Goal: Information Seeking & Learning: Learn about a topic

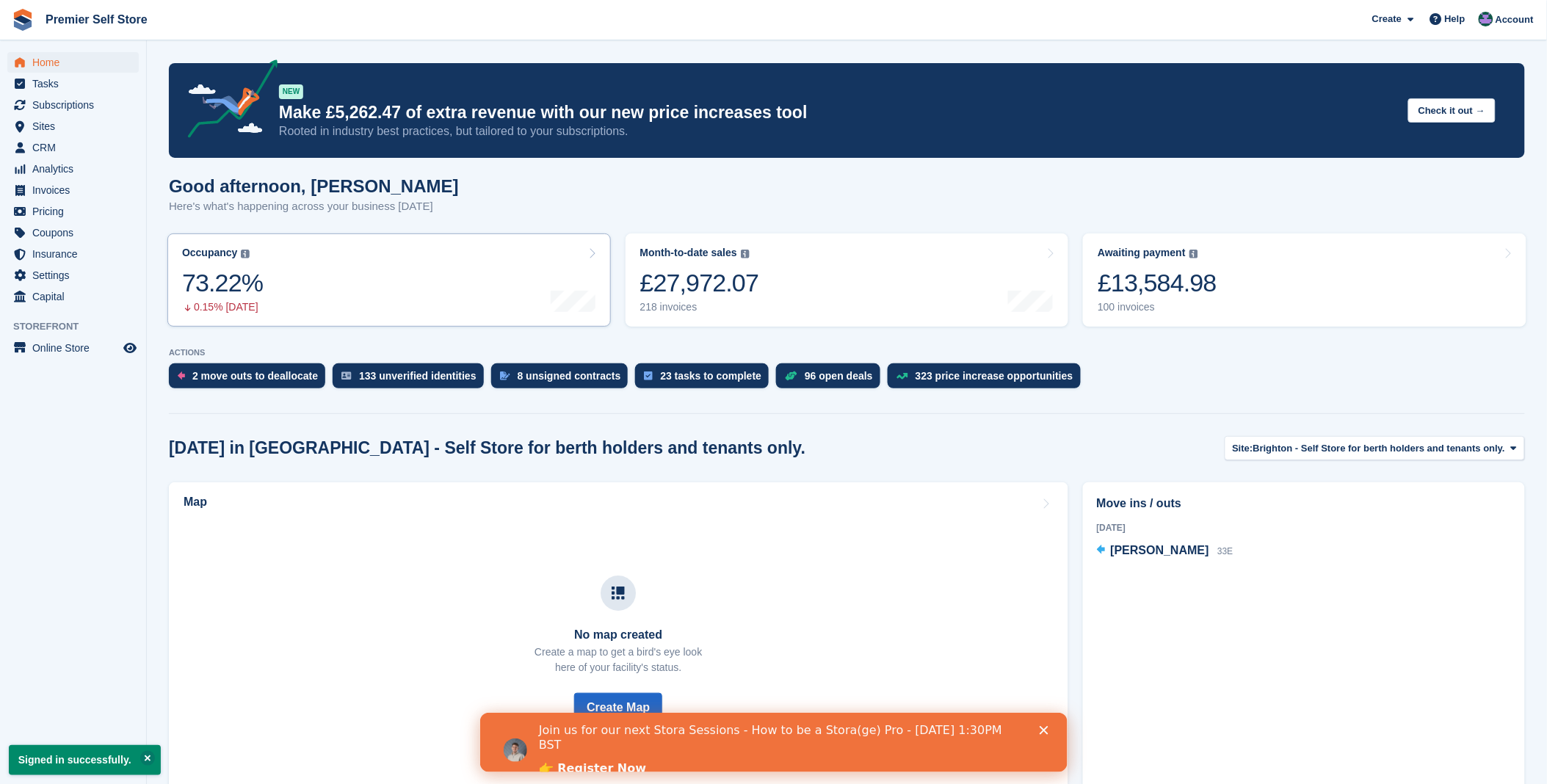
click at [309, 291] on link "Occupancy The percentage of all currently allocated units in terms of area. Inc…" at bounding box center [389, 279] width 443 height 93
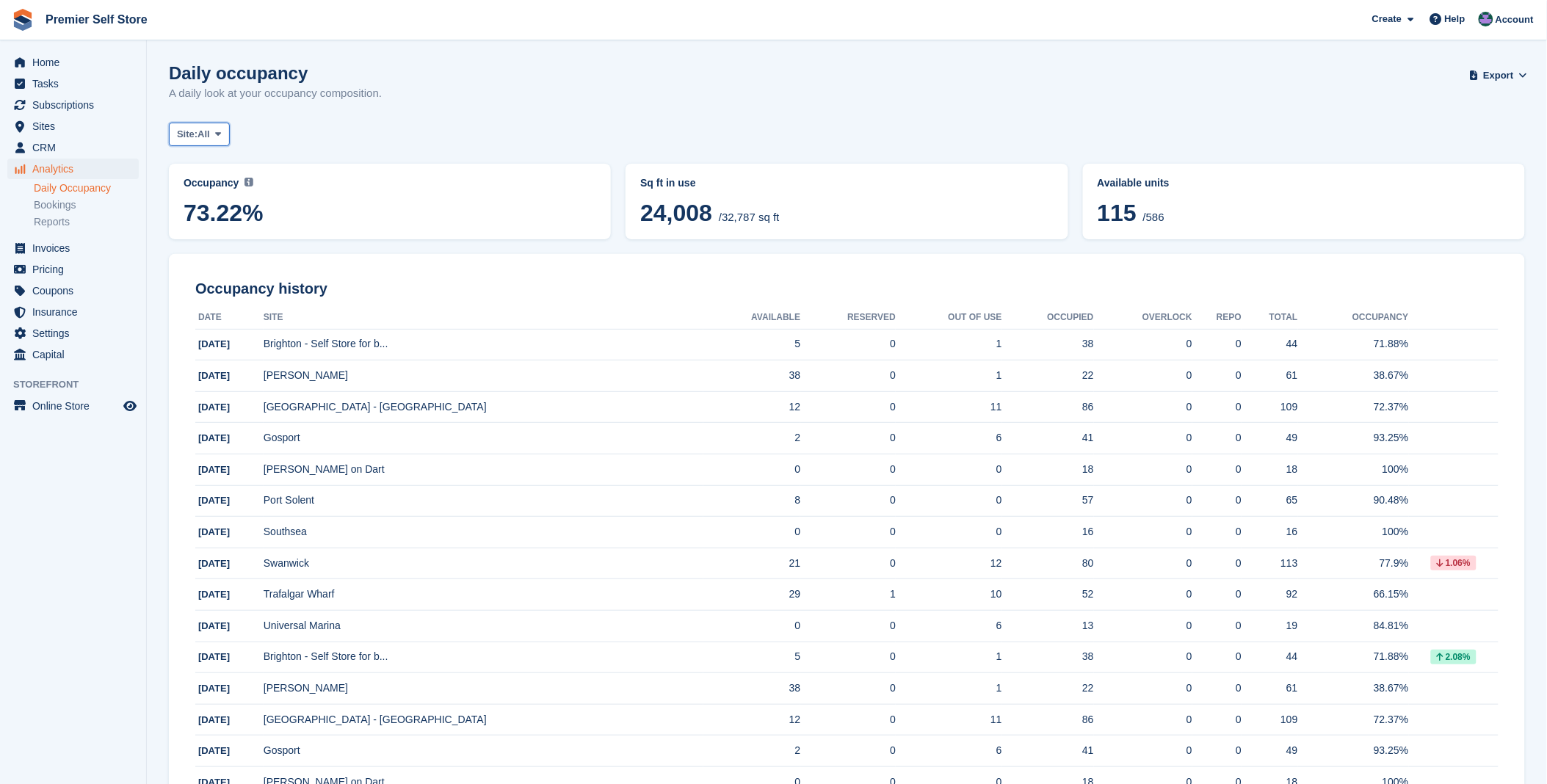
click at [213, 140] on span at bounding box center [218, 134] width 12 height 12
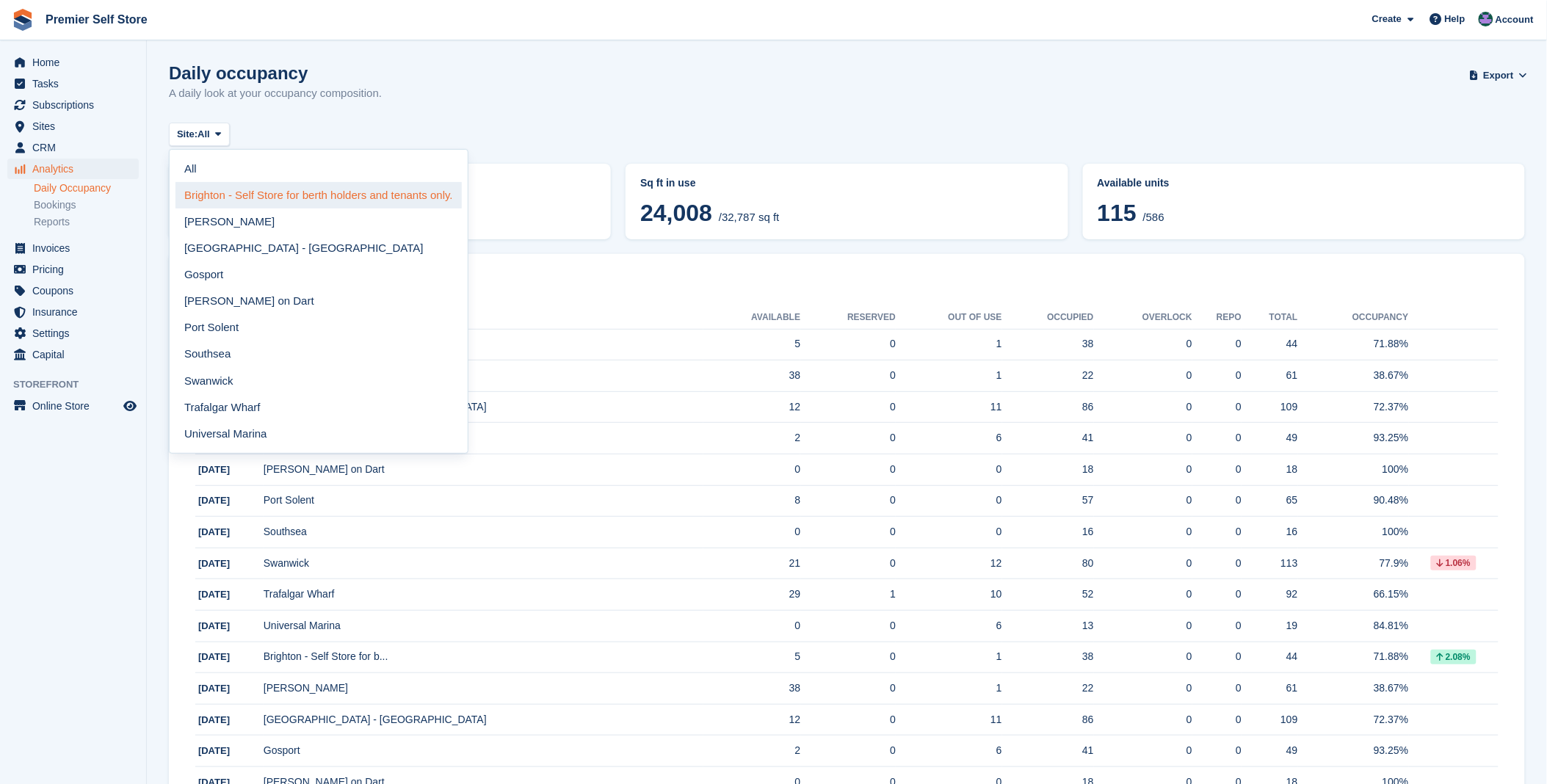
click at [228, 196] on link "Brighton - Self Store for berth holders and tenants only." at bounding box center [319, 195] width 286 height 26
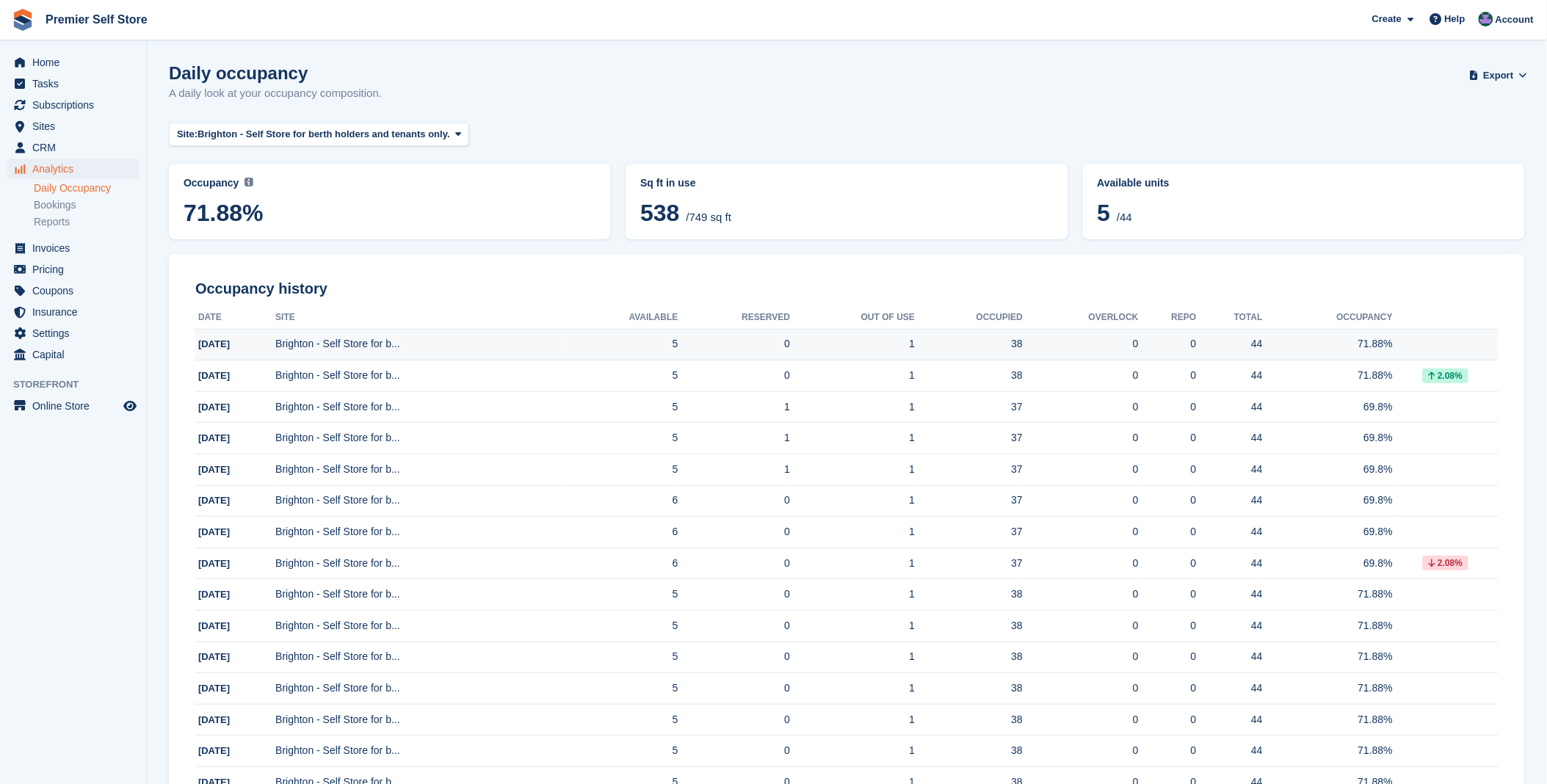
click at [339, 349] on td "Brighton - Self Store for b..." at bounding box center [419, 345] width 288 height 32
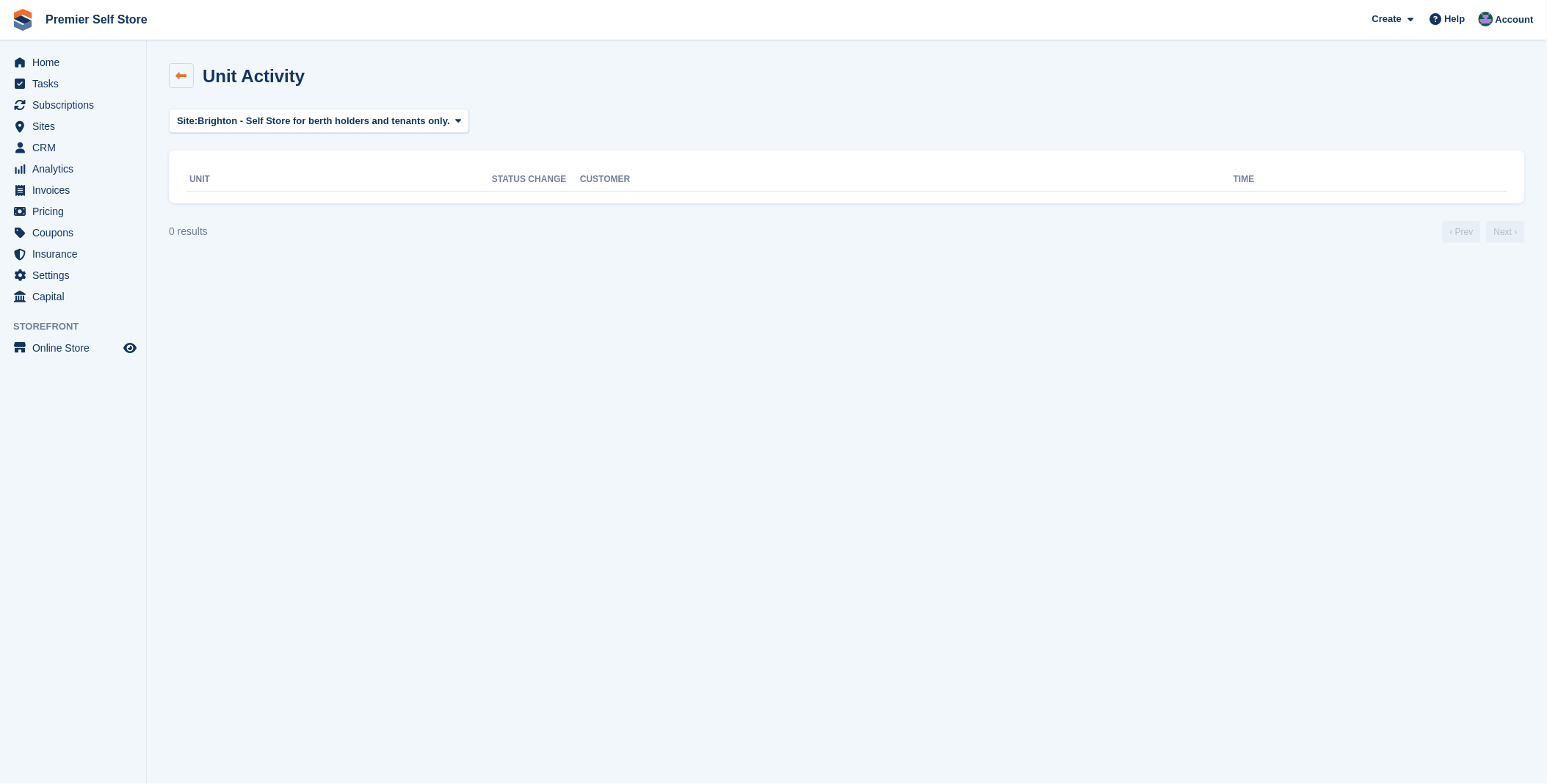
click at [185, 77] on icon at bounding box center [182, 76] width 11 height 11
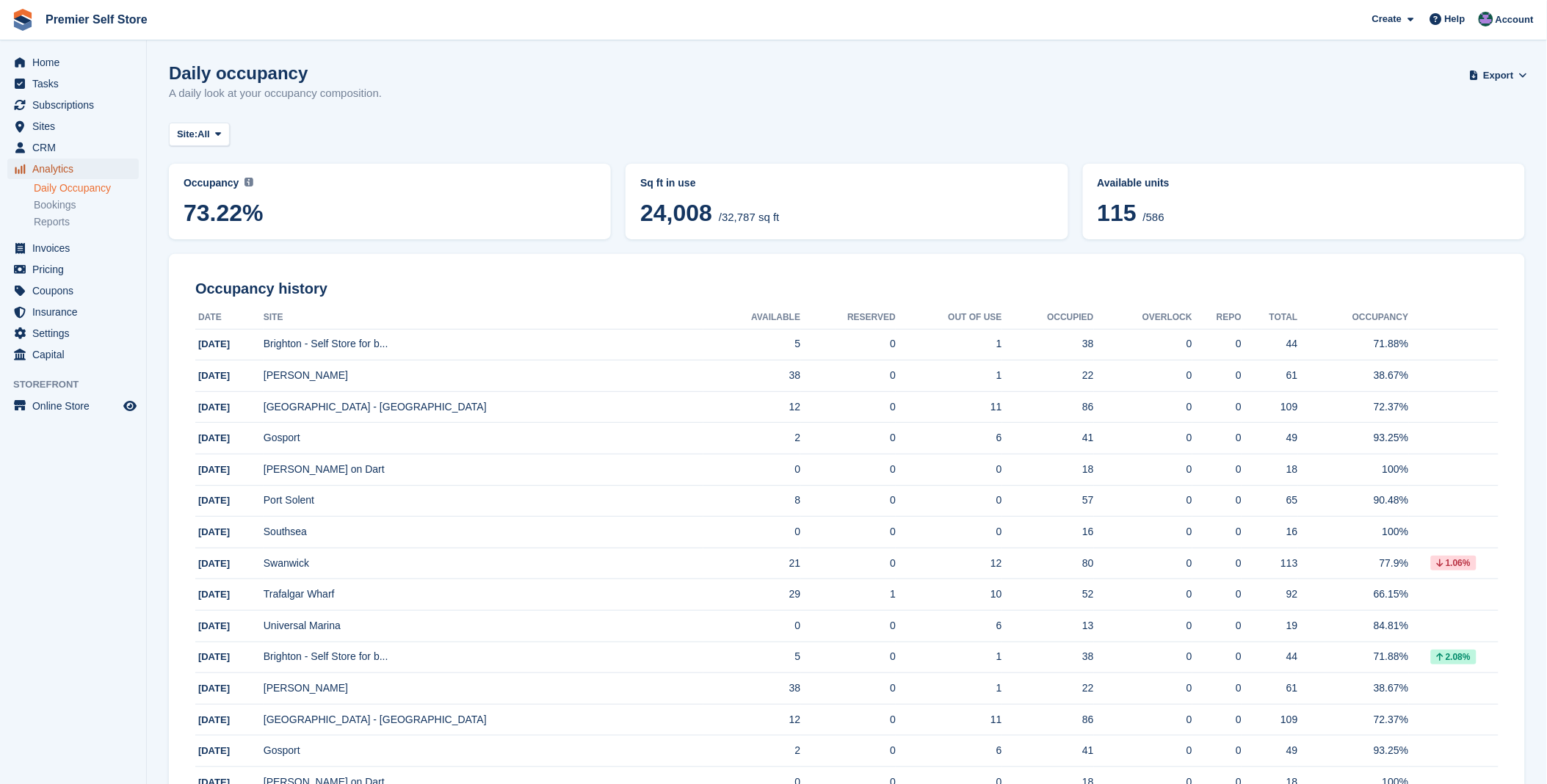
click at [44, 168] on span "Analytics" at bounding box center [76, 169] width 88 height 21
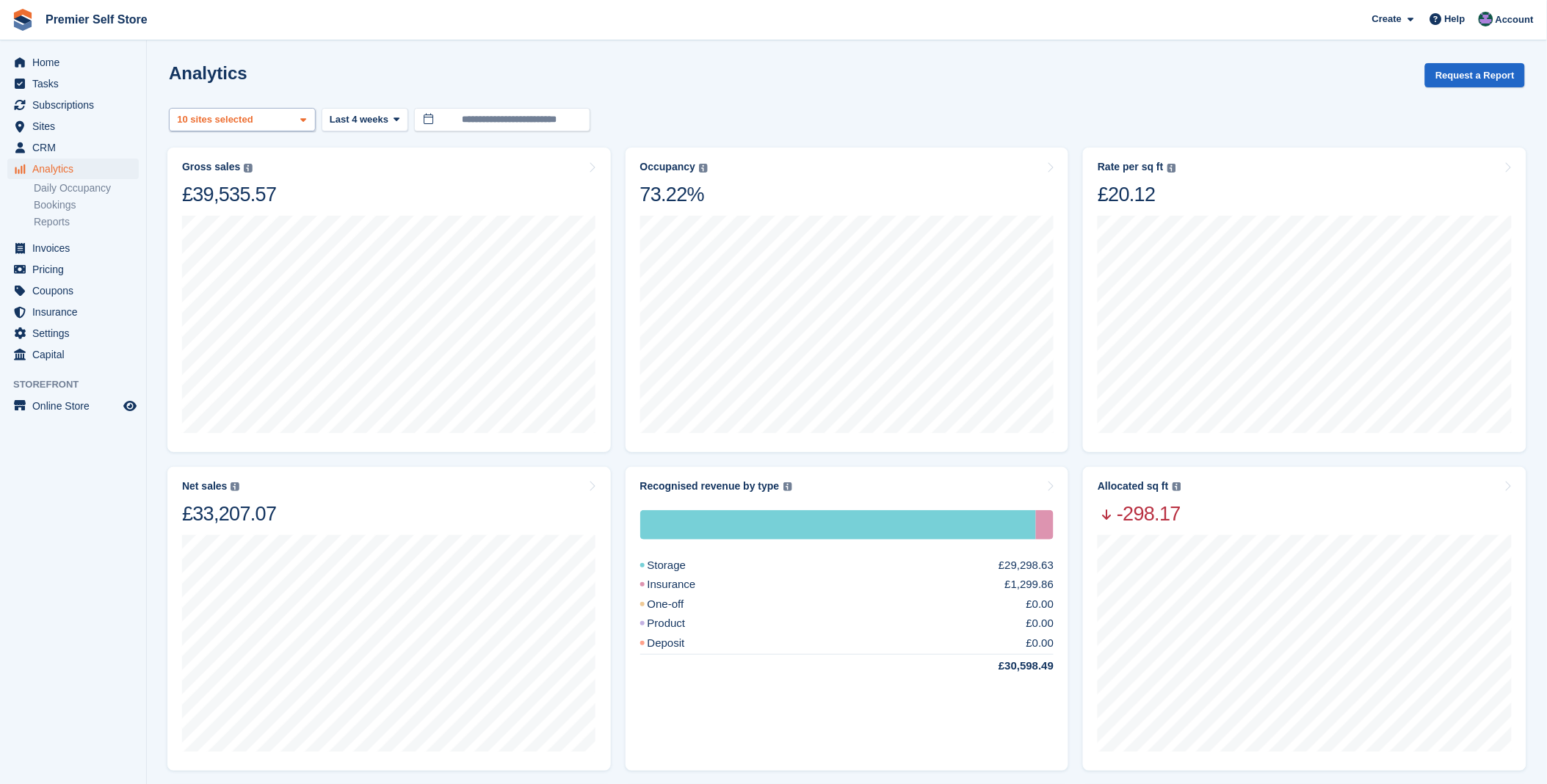
click at [307, 121] on span at bounding box center [303, 120] width 12 height 12
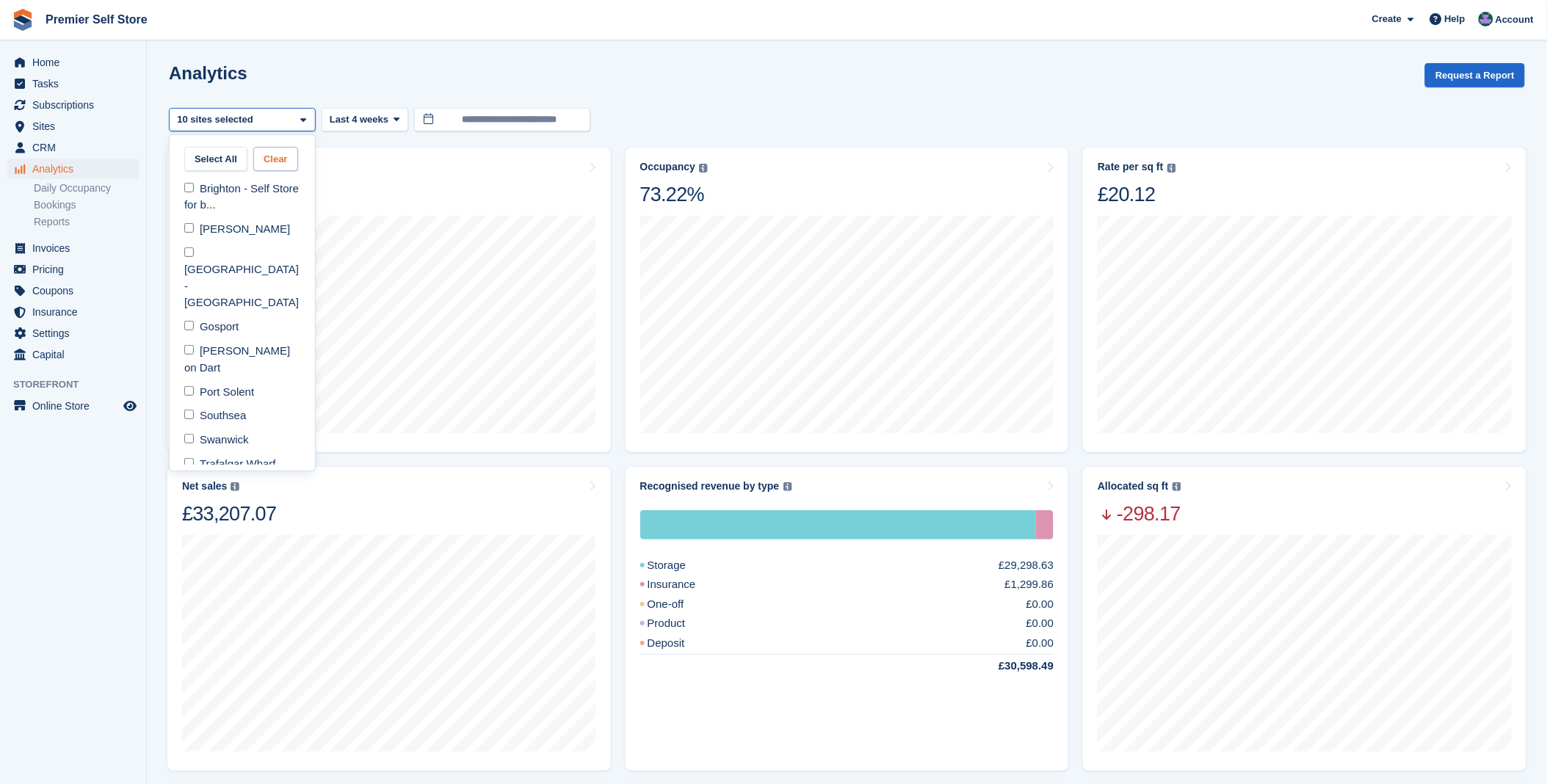
click at [276, 156] on button "Clear" at bounding box center [276, 159] width 45 height 24
select select "***"
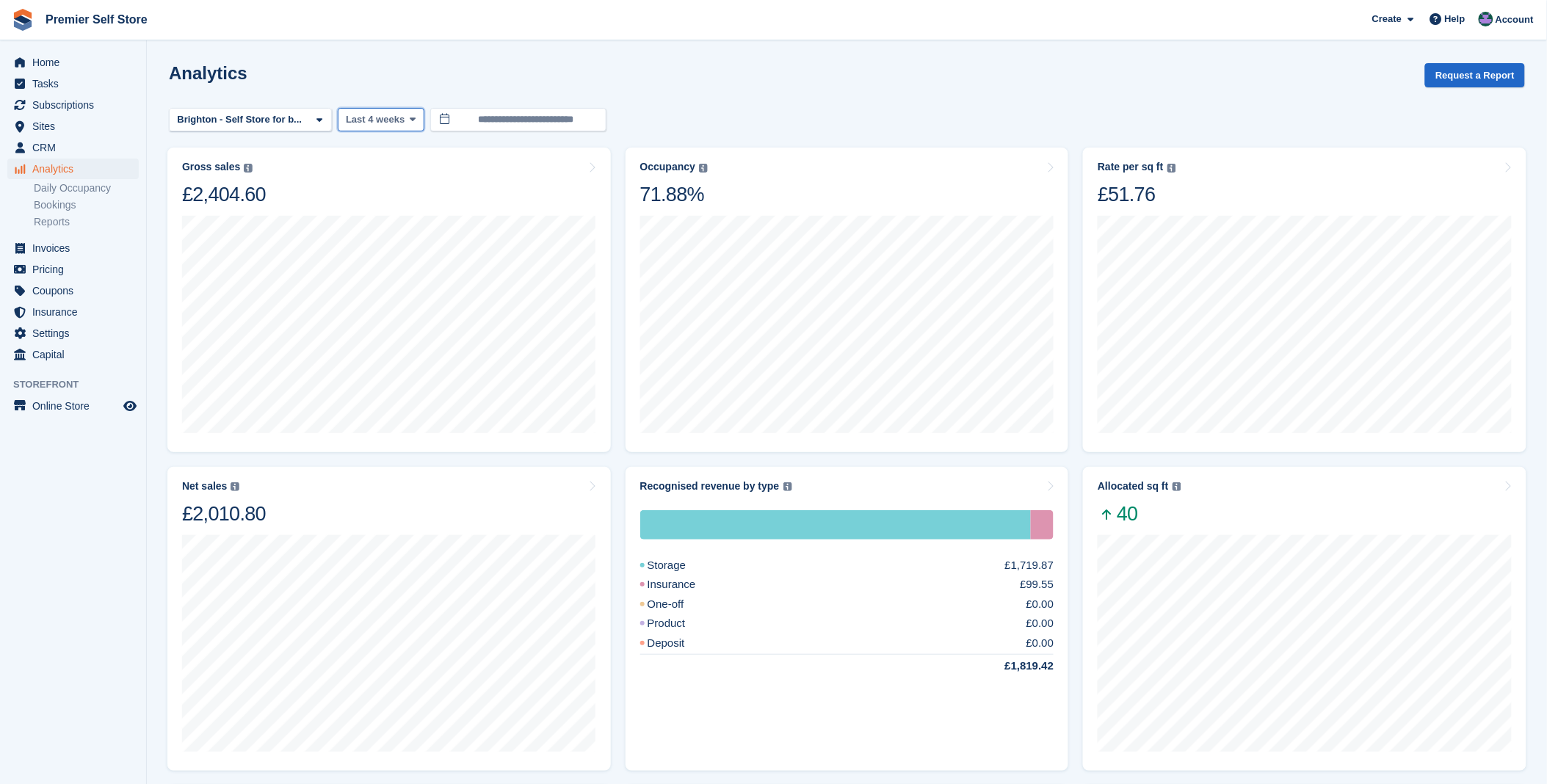
click at [411, 120] on icon at bounding box center [413, 119] width 6 height 10
click at [356, 265] on link "Last 6 months" at bounding box center [408, 259] width 128 height 26
click at [399, 120] on span "Last 6 months" at bounding box center [378, 120] width 65 height 14
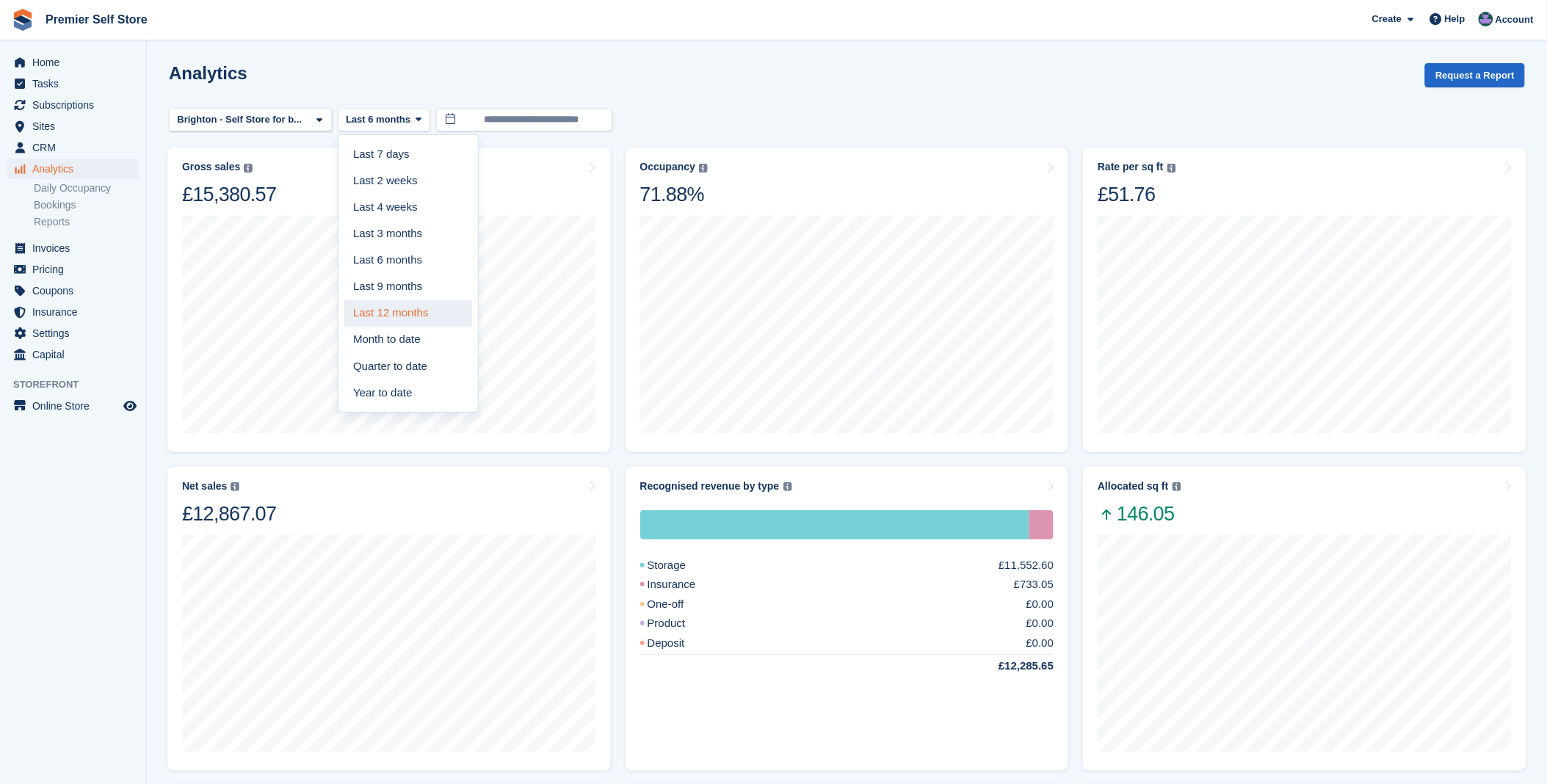
click at [373, 306] on link "Last 12 months" at bounding box center [408, 313] width 128 height 26
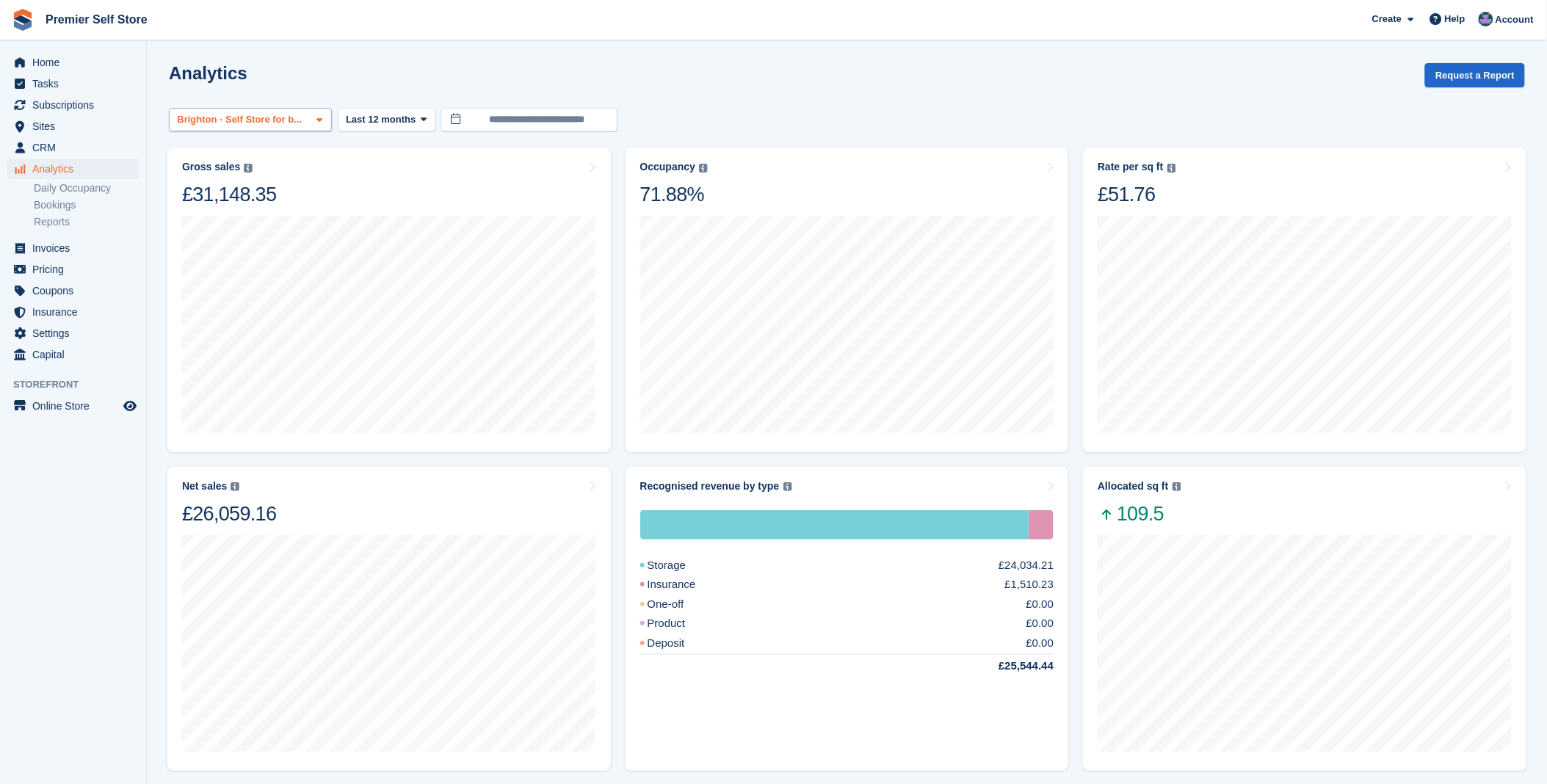
click at [316, 118] on icon at bounding box center [319, 120] width 6 height 10
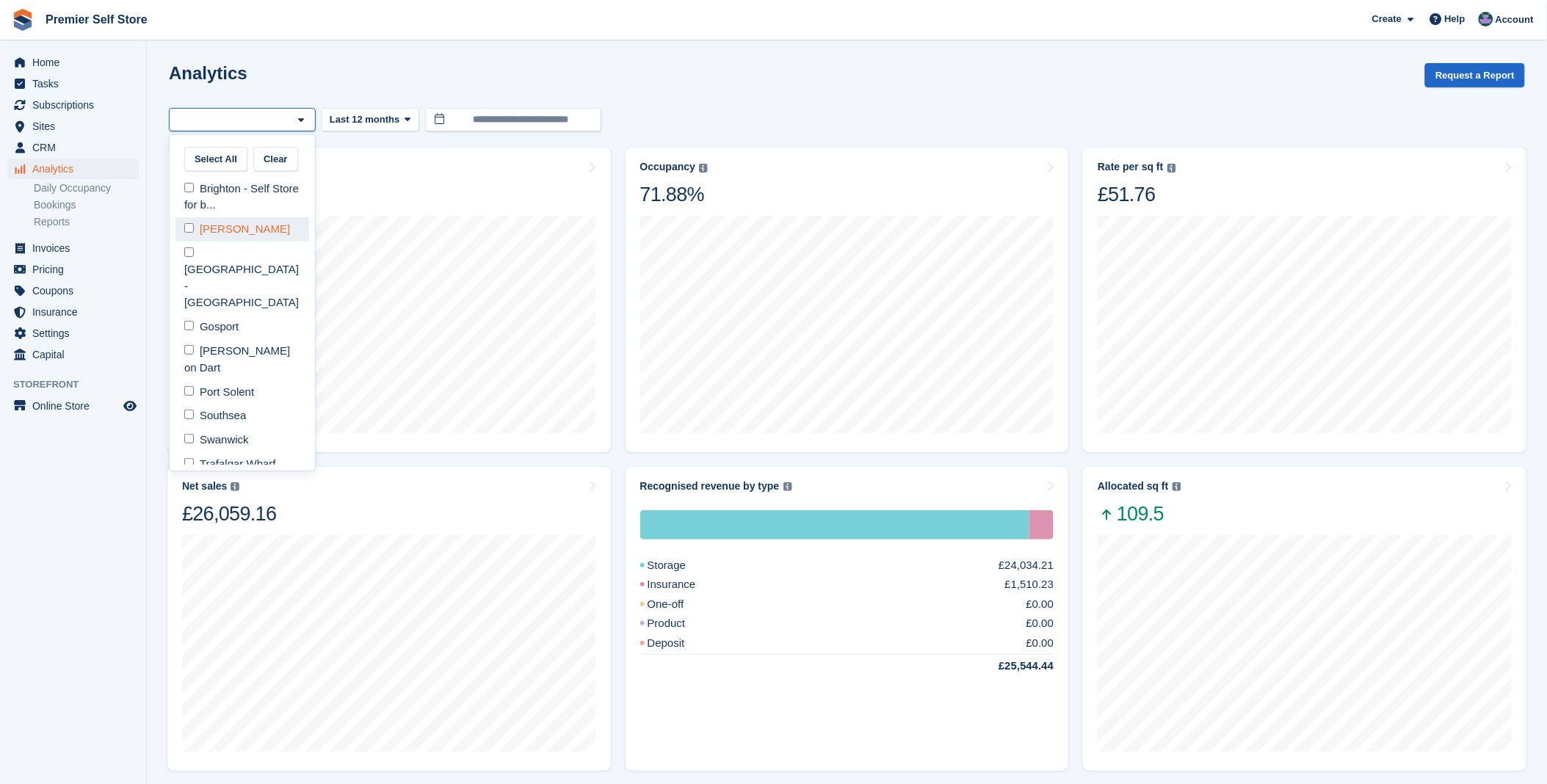
select select "***"
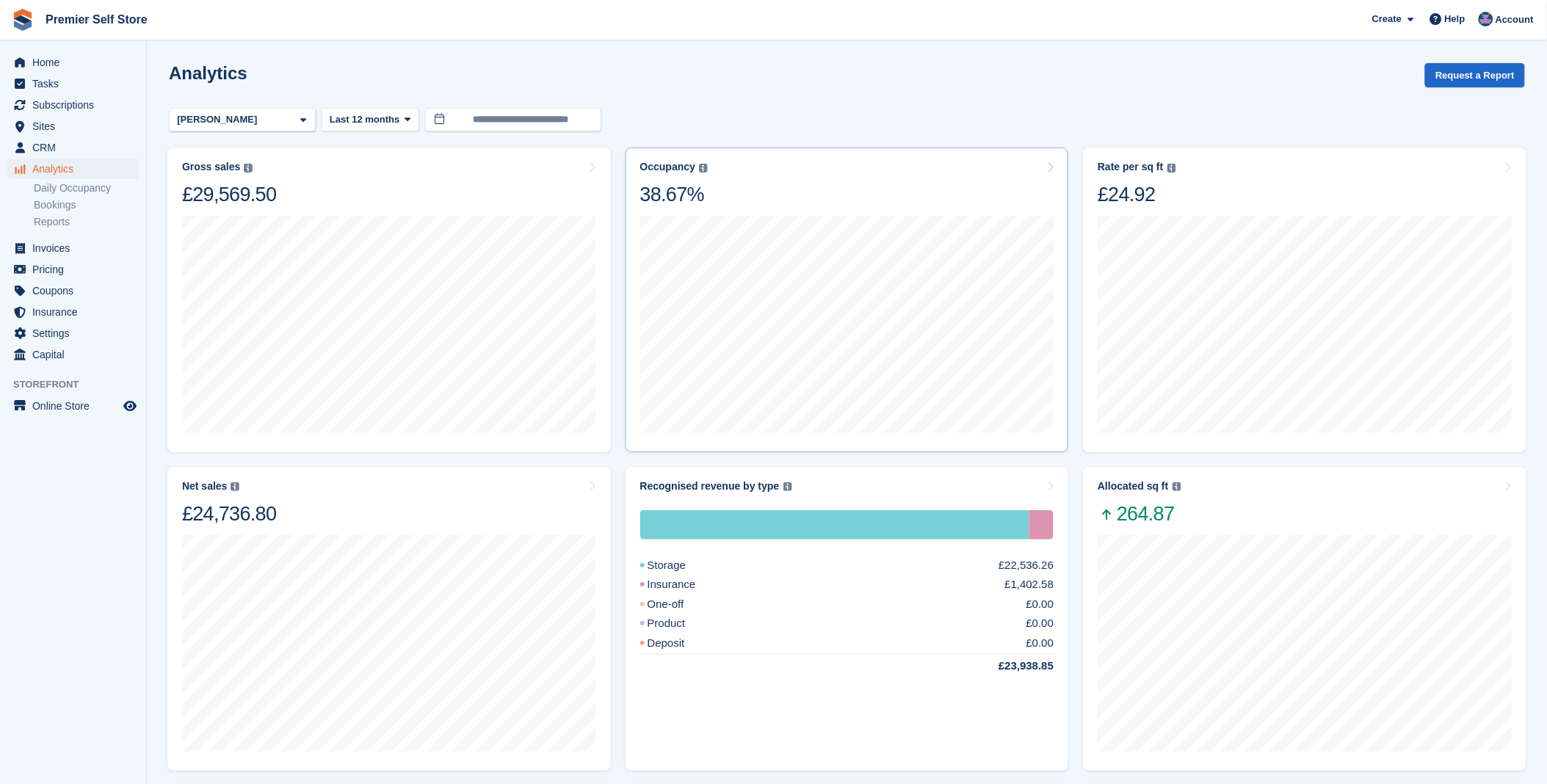
click at [658, 196] on div "38.67%" at bounding box center [673, 194] width 68 height 25
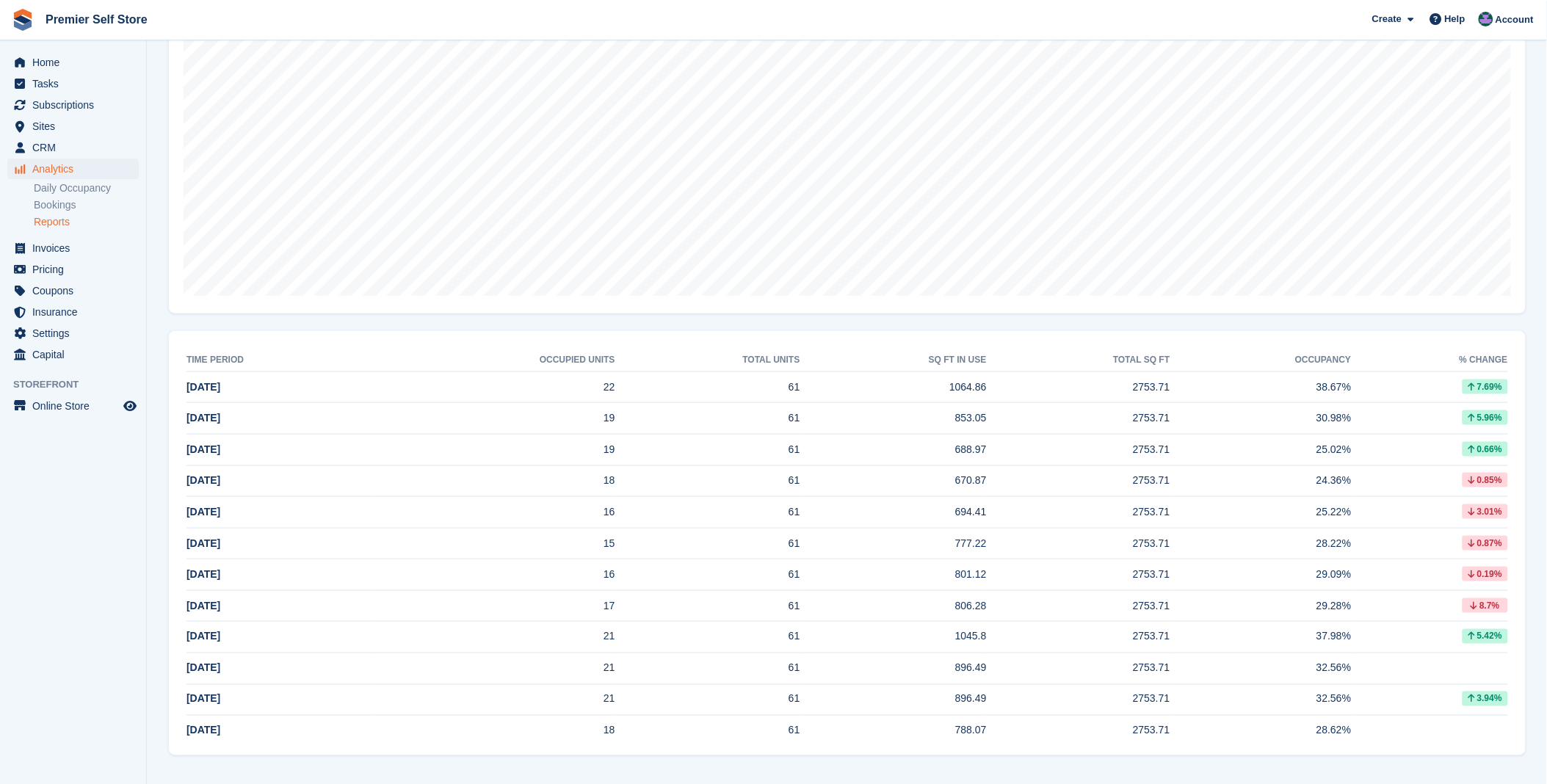
scroll to position [136, 0]
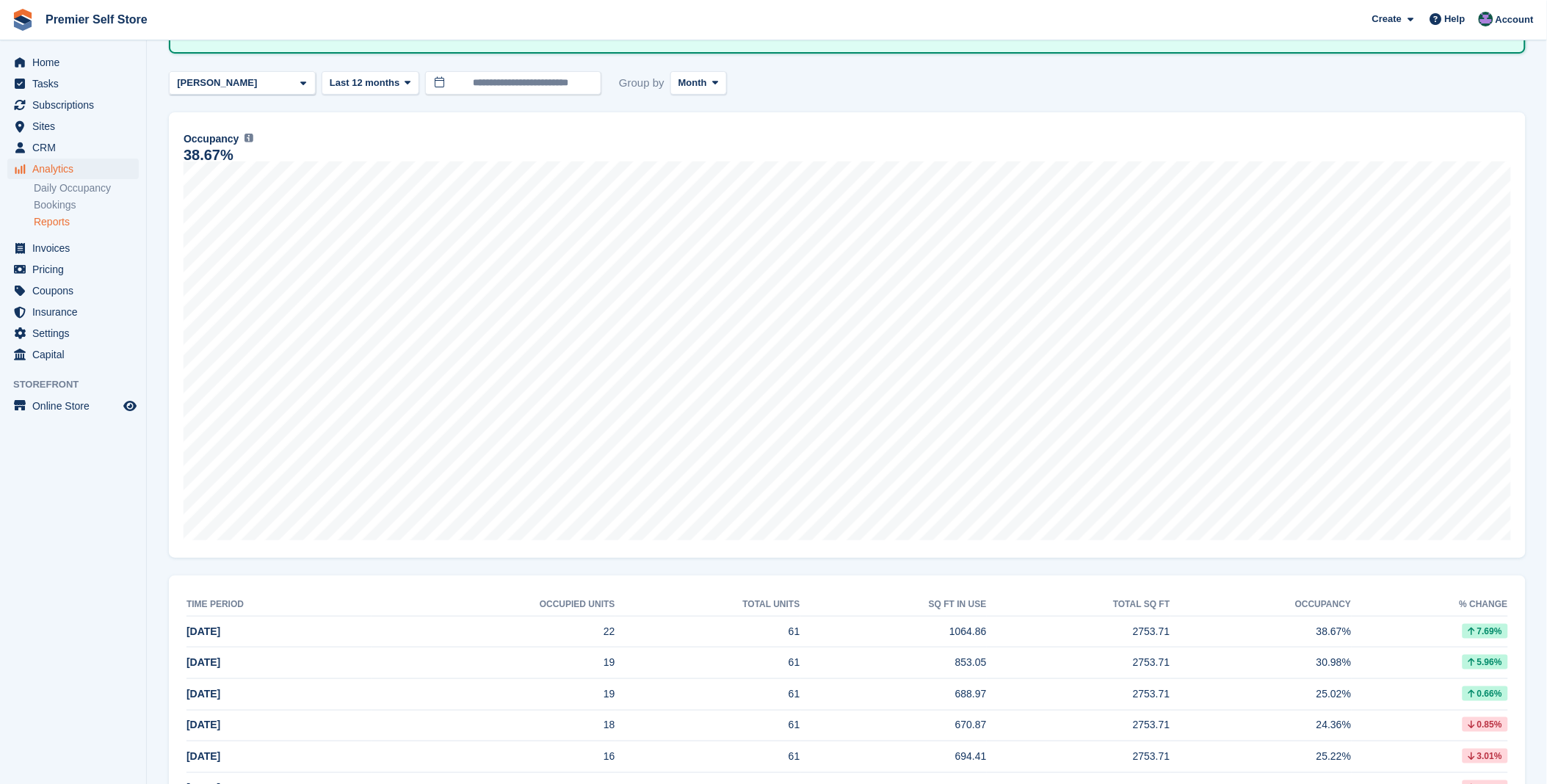
click at [53, 221] on link "Reports" at bounding box center [85, 221] width 105 height 14
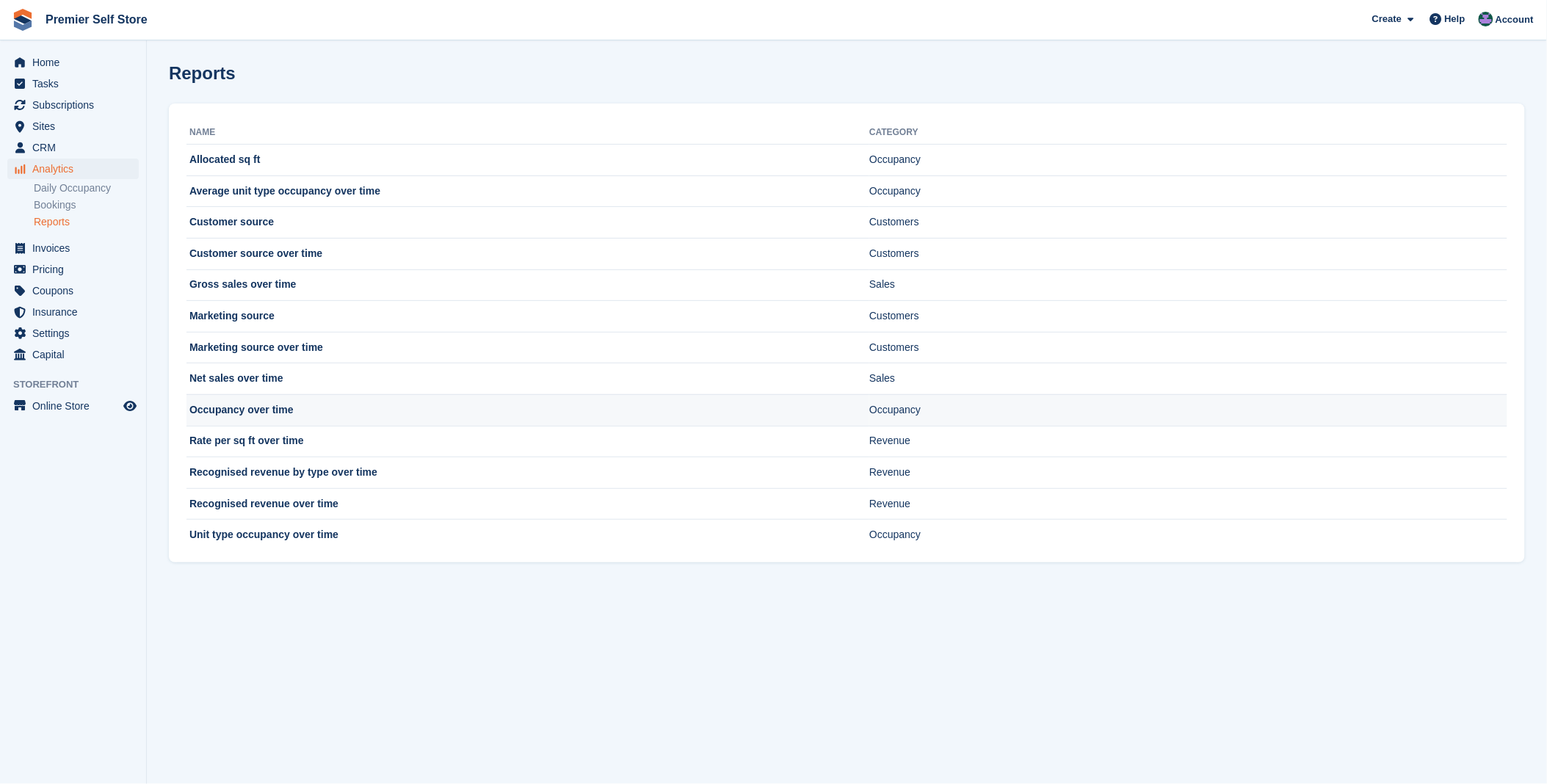
click at [240, 413] on td "Occupancy over time" at bounding box center [527, 410] width 683 height 32
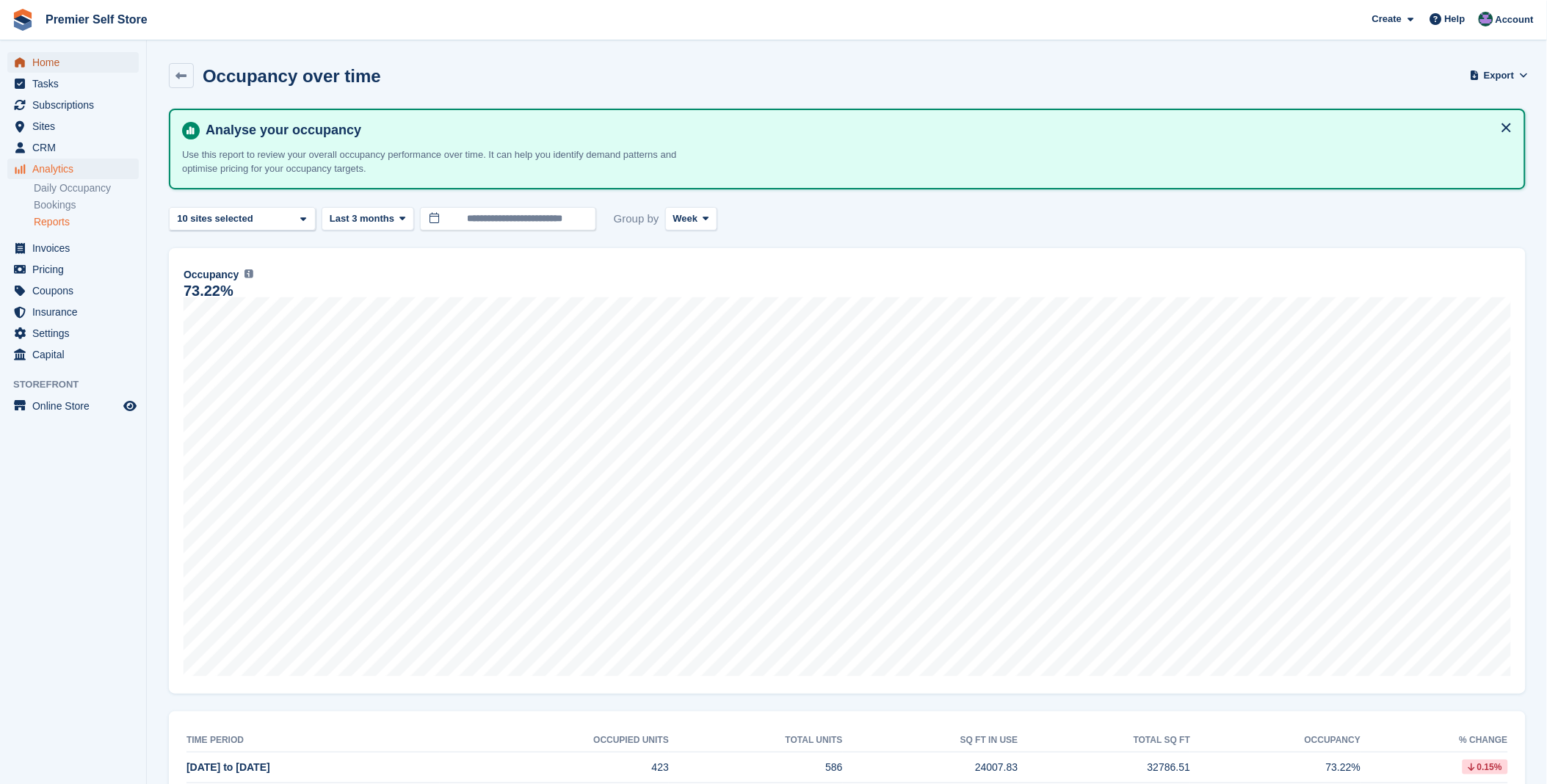
click at [26, 65] on span "menu" at bounding box center [20, 62] width 18 height 18
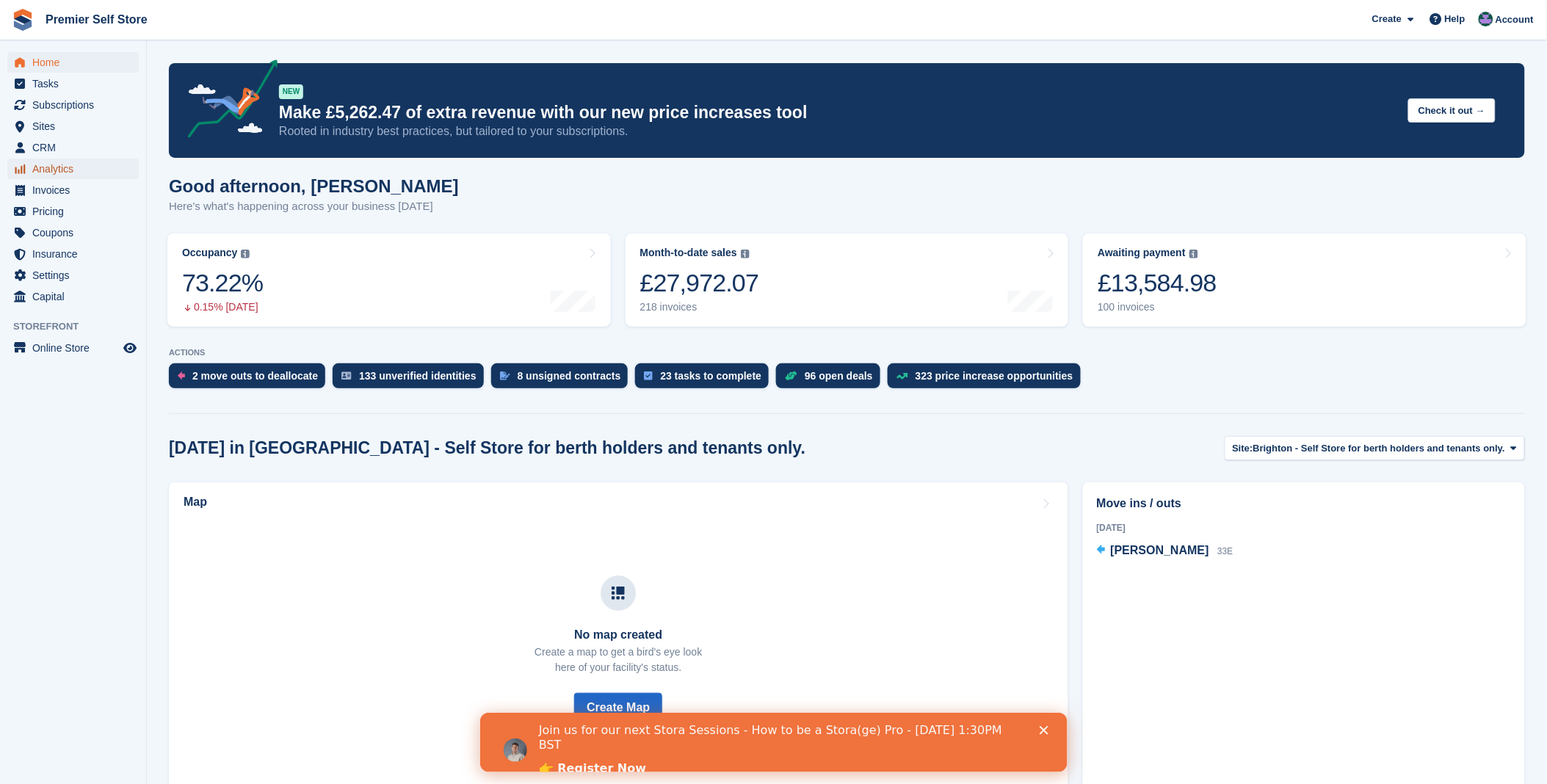
click at [42, 172] on span "Analytics" at bounding box center [76, 169] width 88 height 21
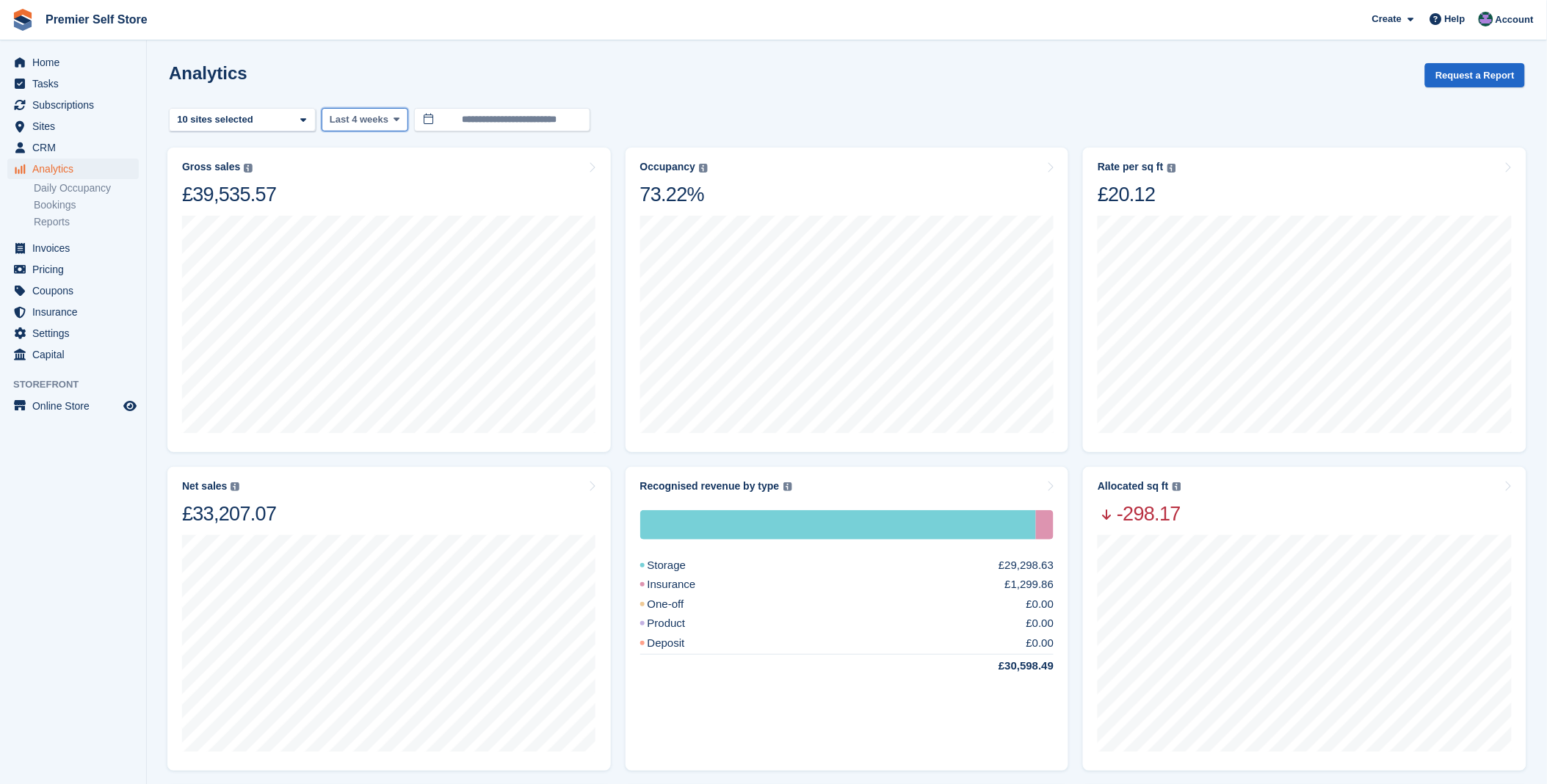
click at [391, 120] on span at bounding box center [396, 119] width 12 height 12
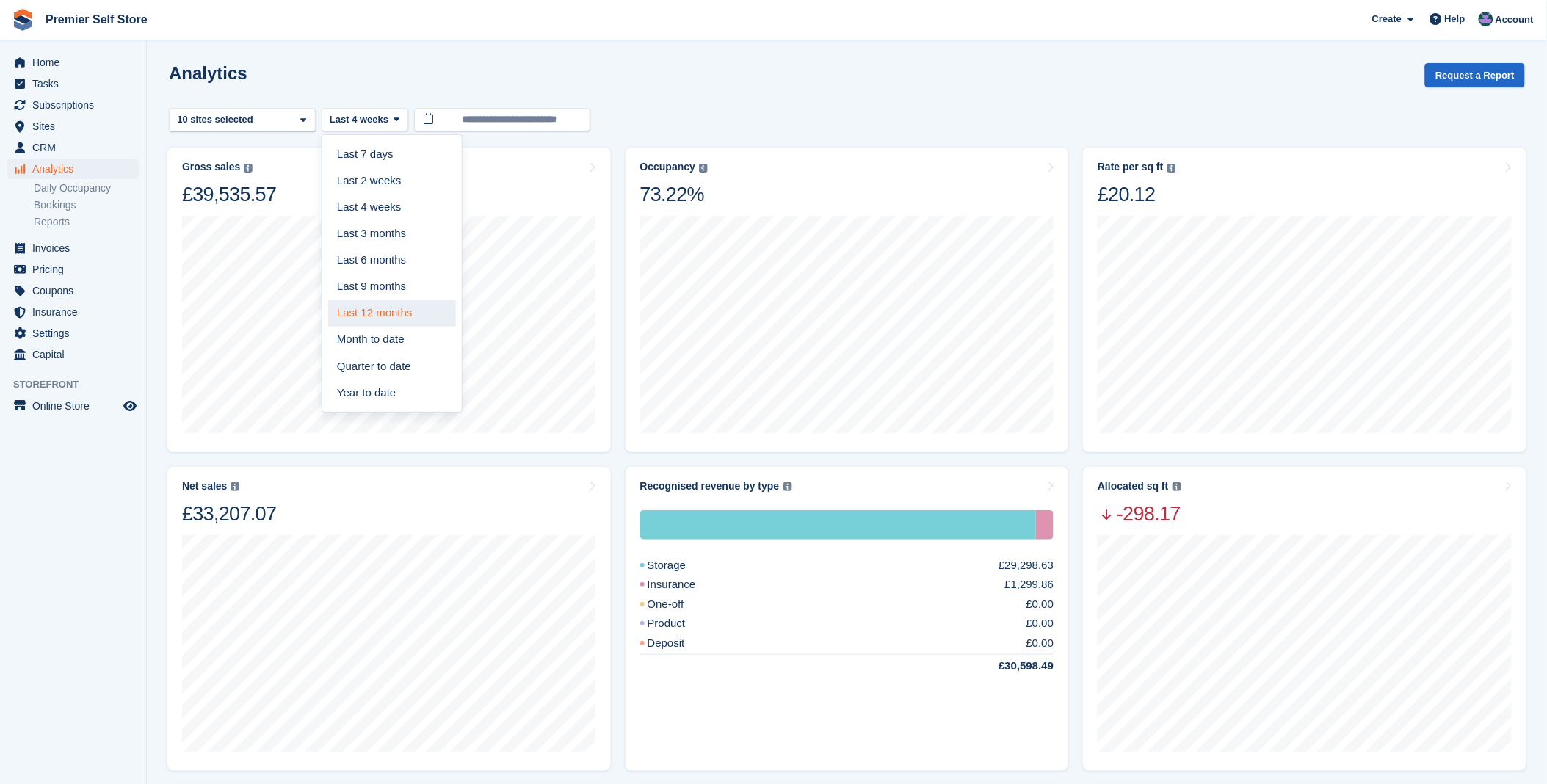
click at [361, 319] on link "Last 12 months" at bounding box center [392, 313] width 128 height 26
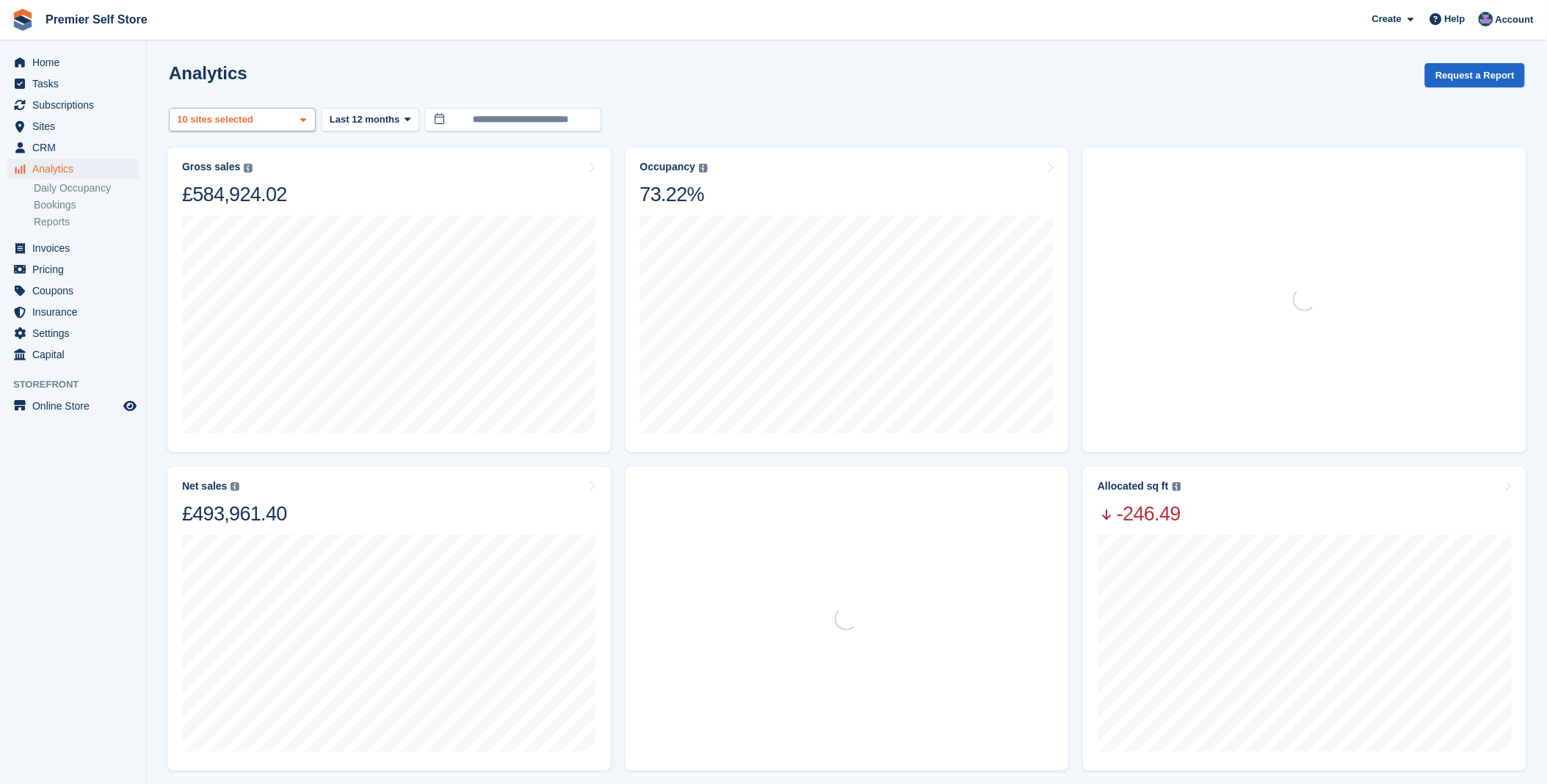
click at [304, 120] on icon at bounding box center [303, 120] width 6 height 10
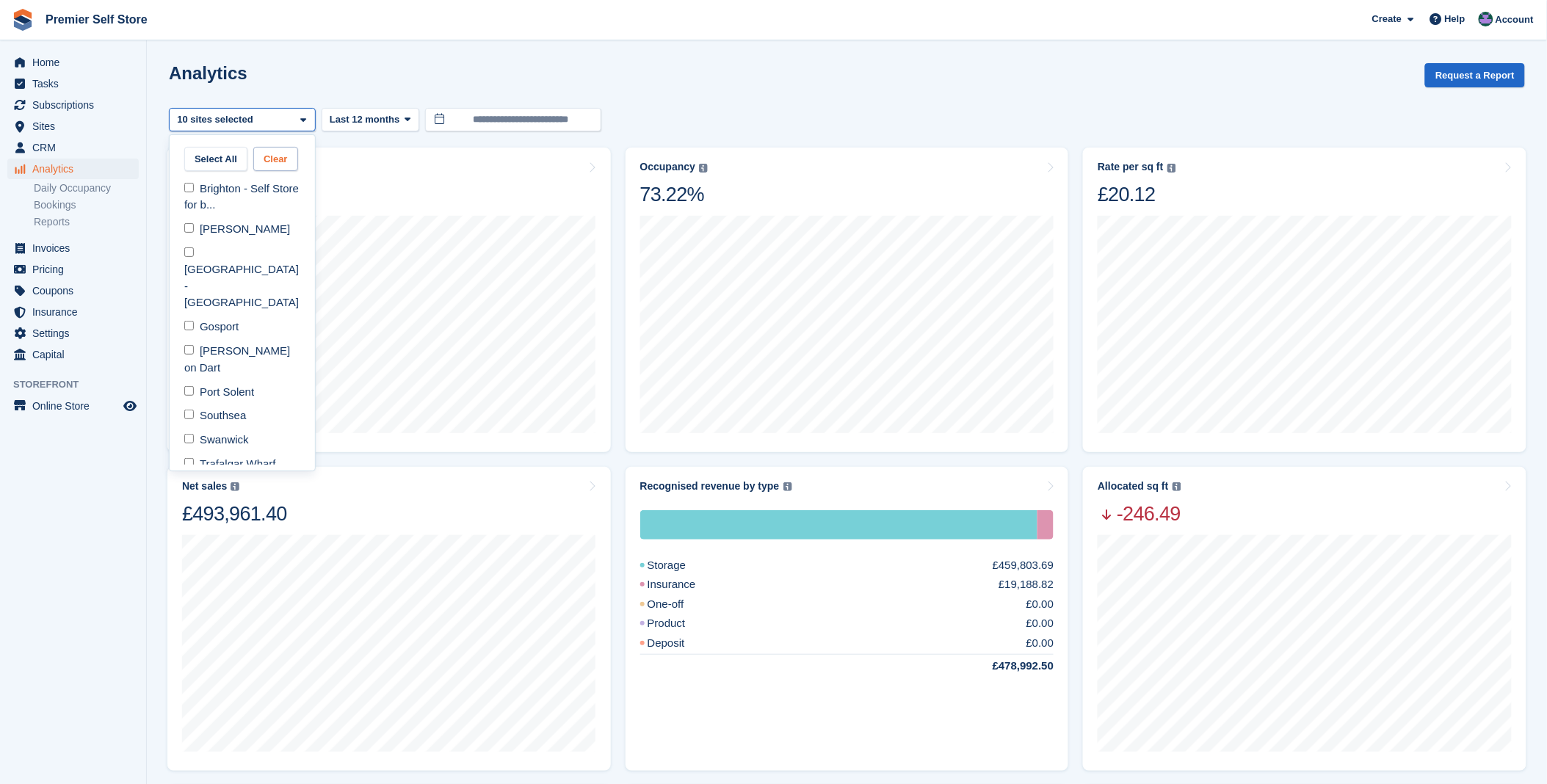
click at [254, 160] on button "Clear" at bounding box center [276, 159] width 45 height 24
select select "***"
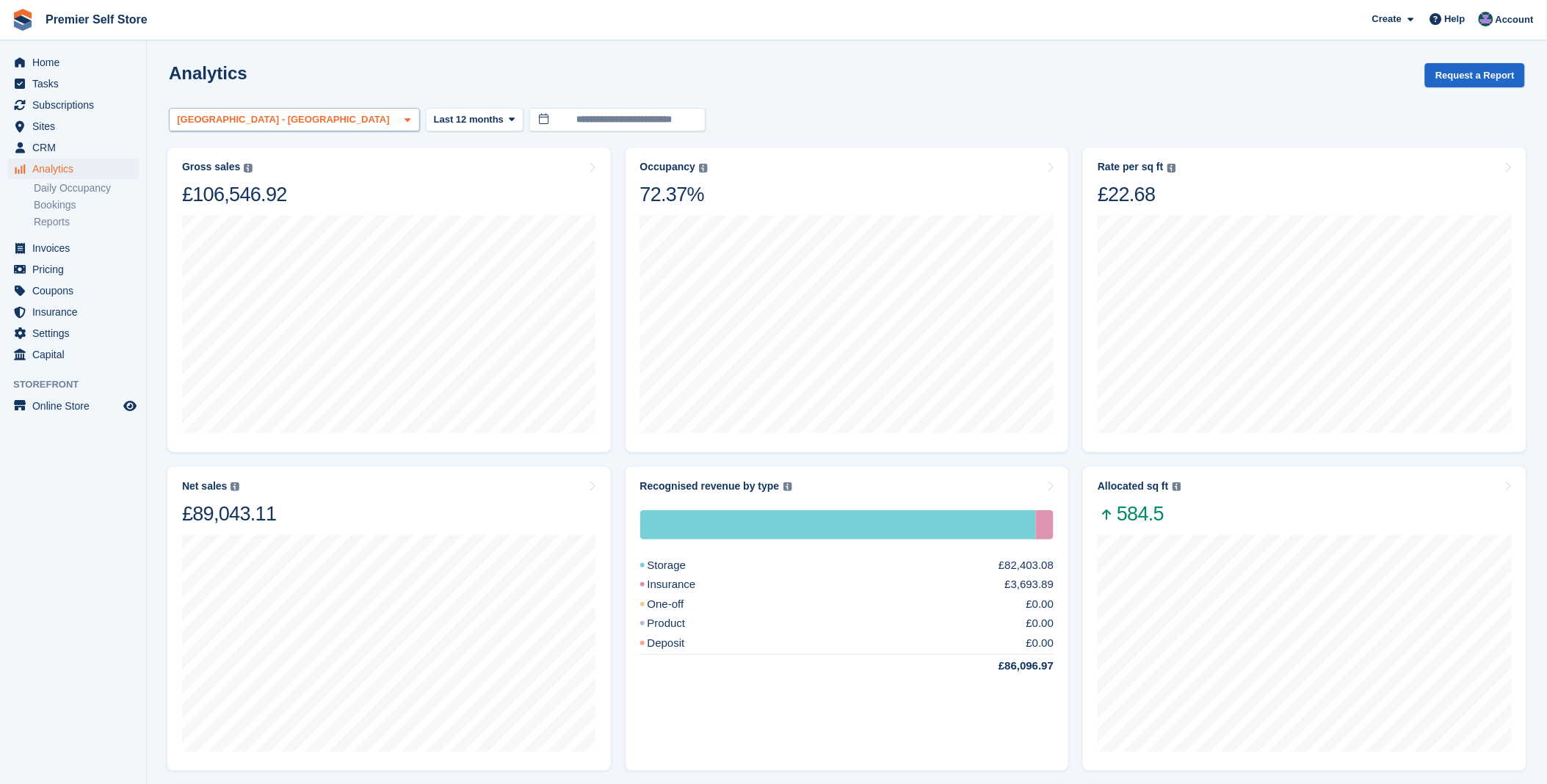
click at [316, 117] on div "[GEOGRAPHIC_DATA] - [GEOGRAPHIC_DATA]" at bounding box center [285, 120] width 221 height 14
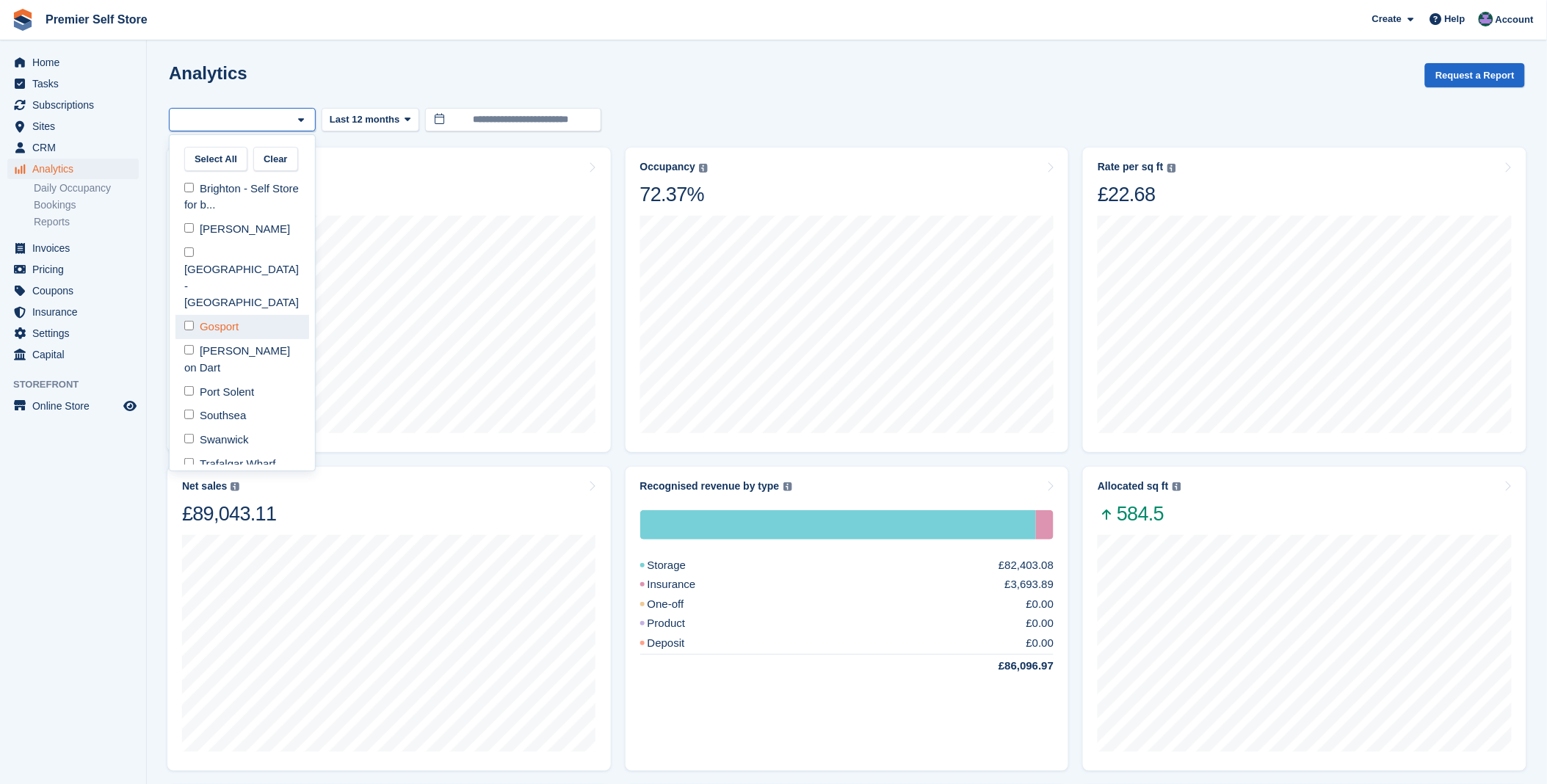
select select "***"
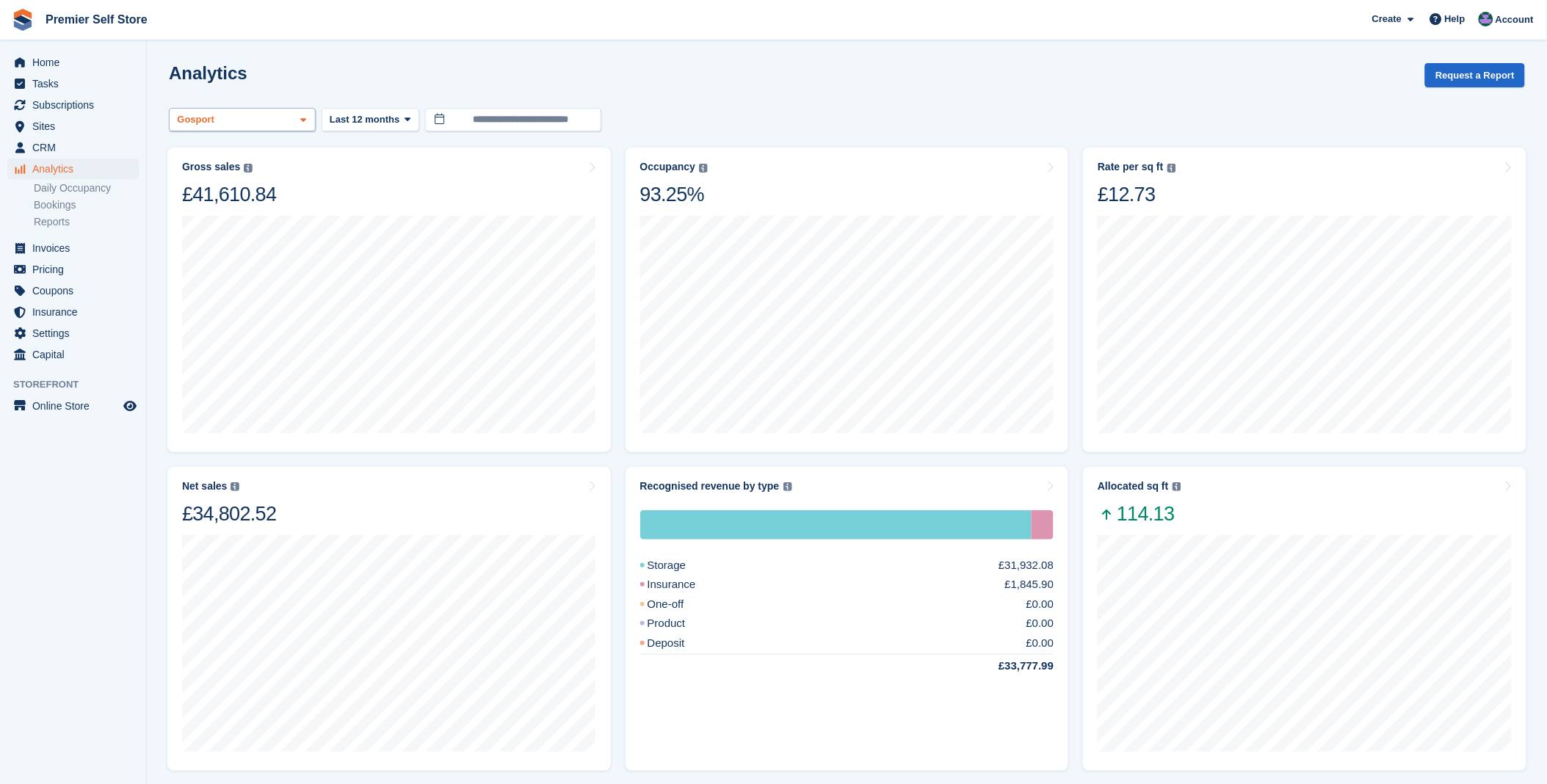
click at [307, 121] on span at bounding box center [303, 120] width 12 height 12
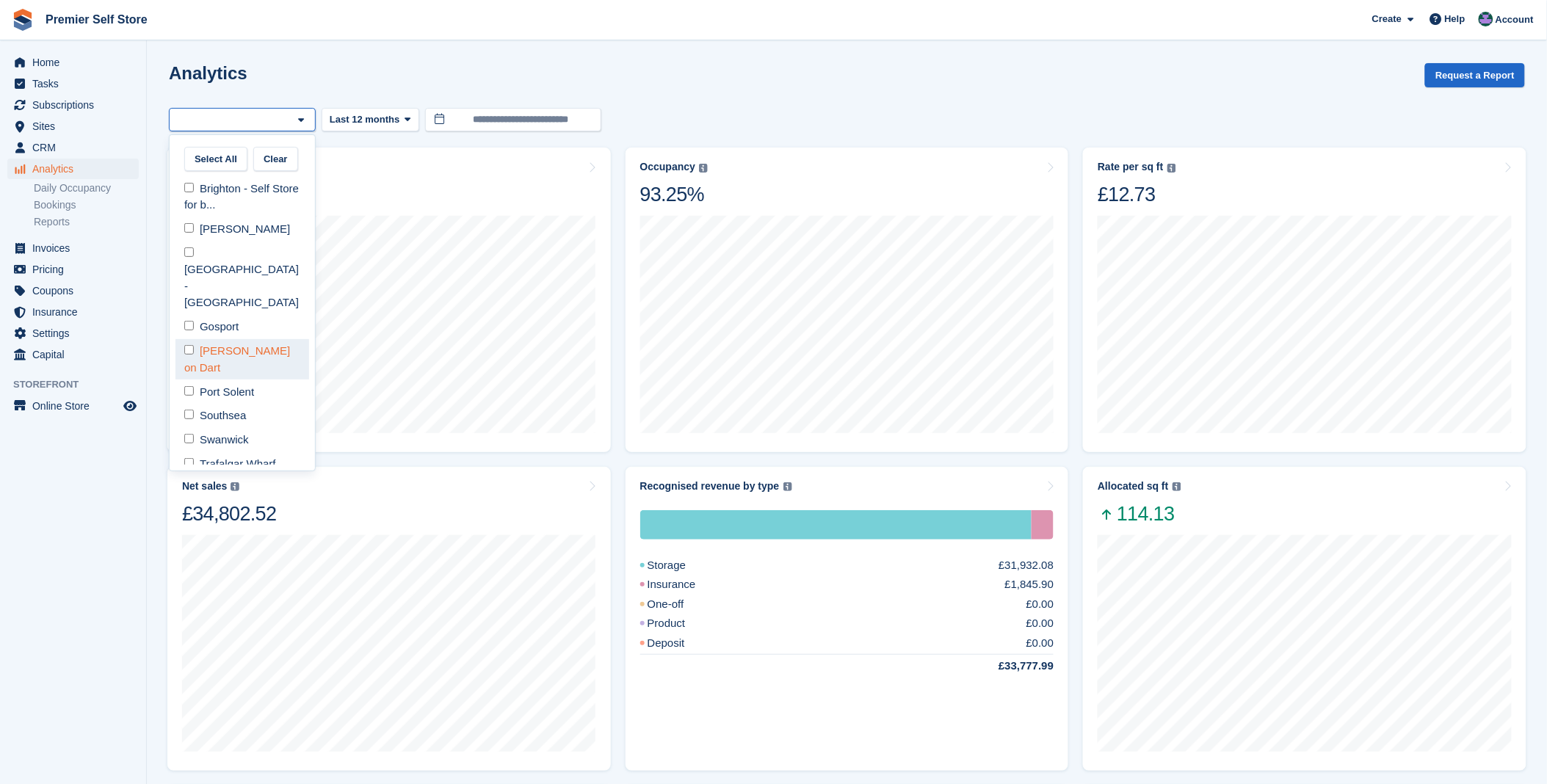
select select "***"
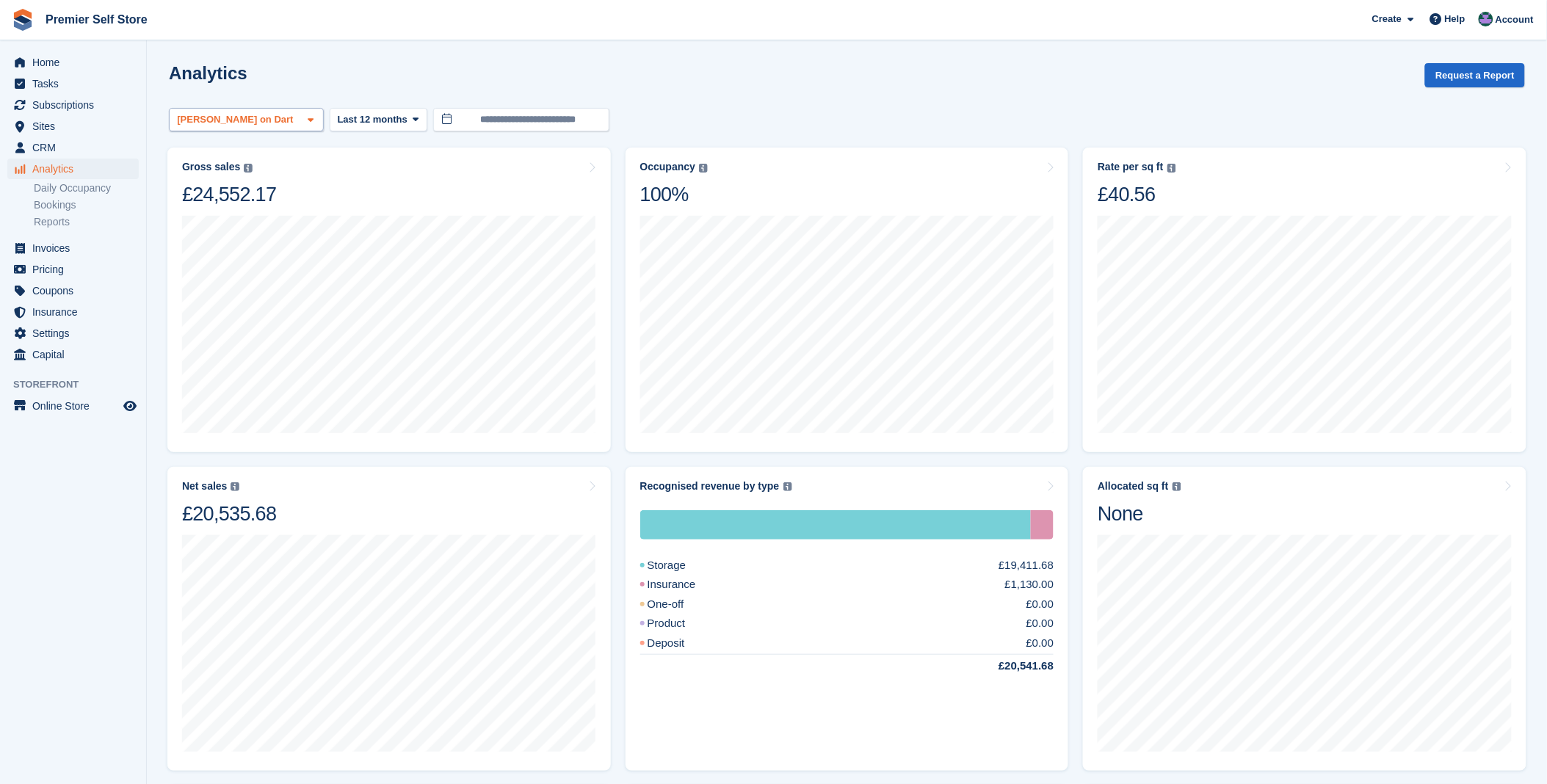
click at [305, 122] on span at bounding box center [311, 120] width 12 height 12
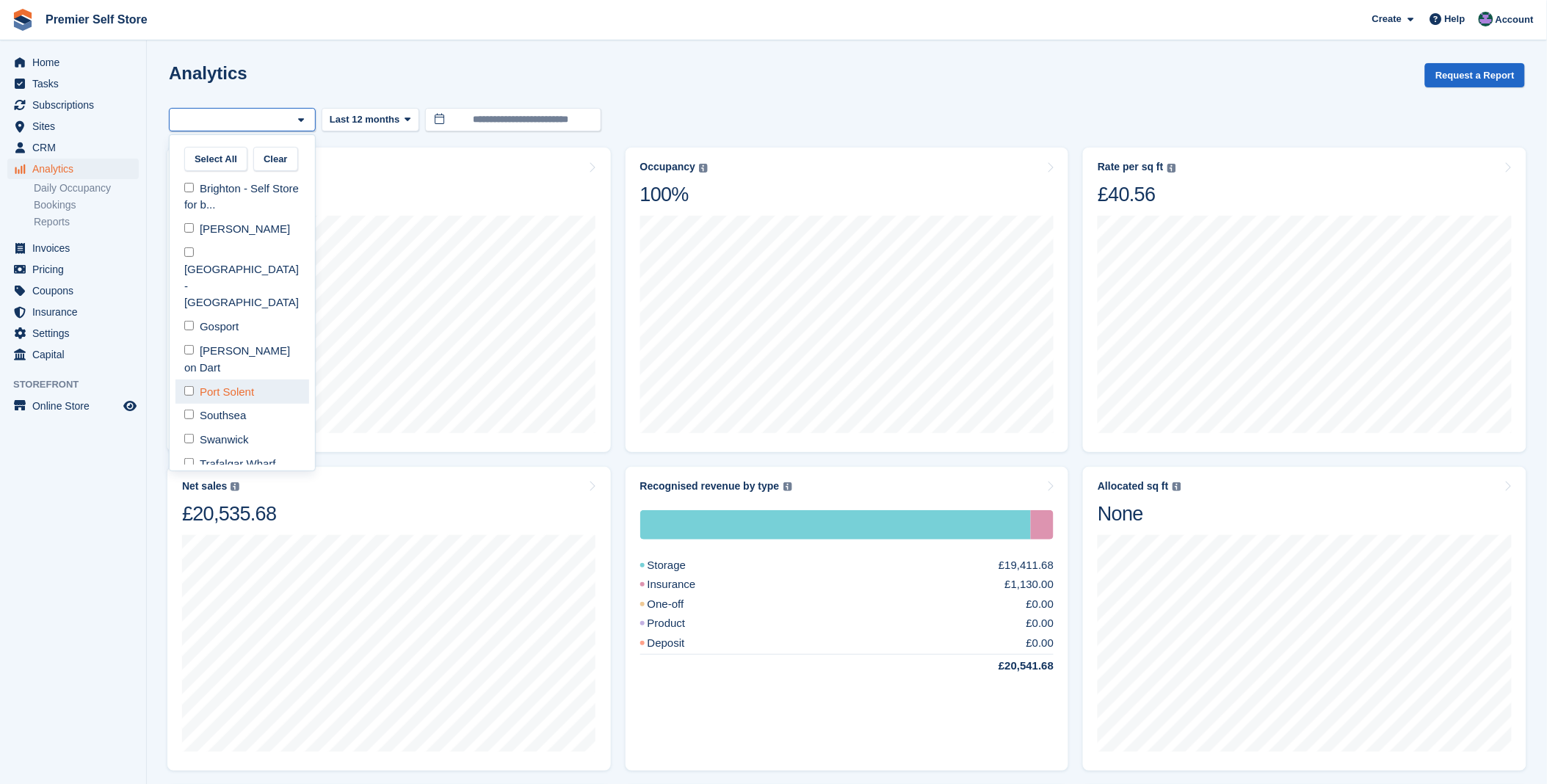
select select "***"
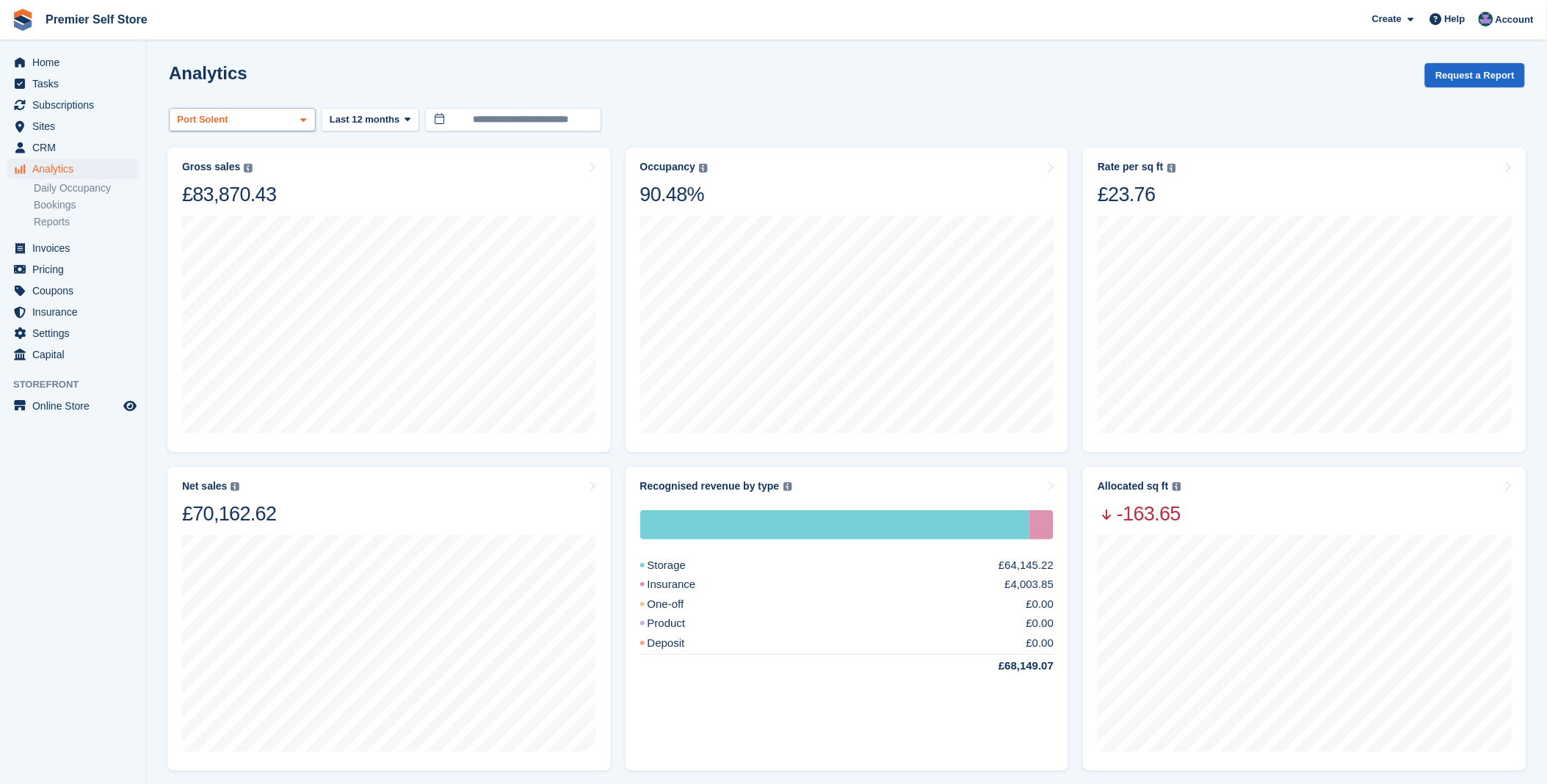
click at [304, 115] on icon at bounding box center [303, 120] width 6 height 10
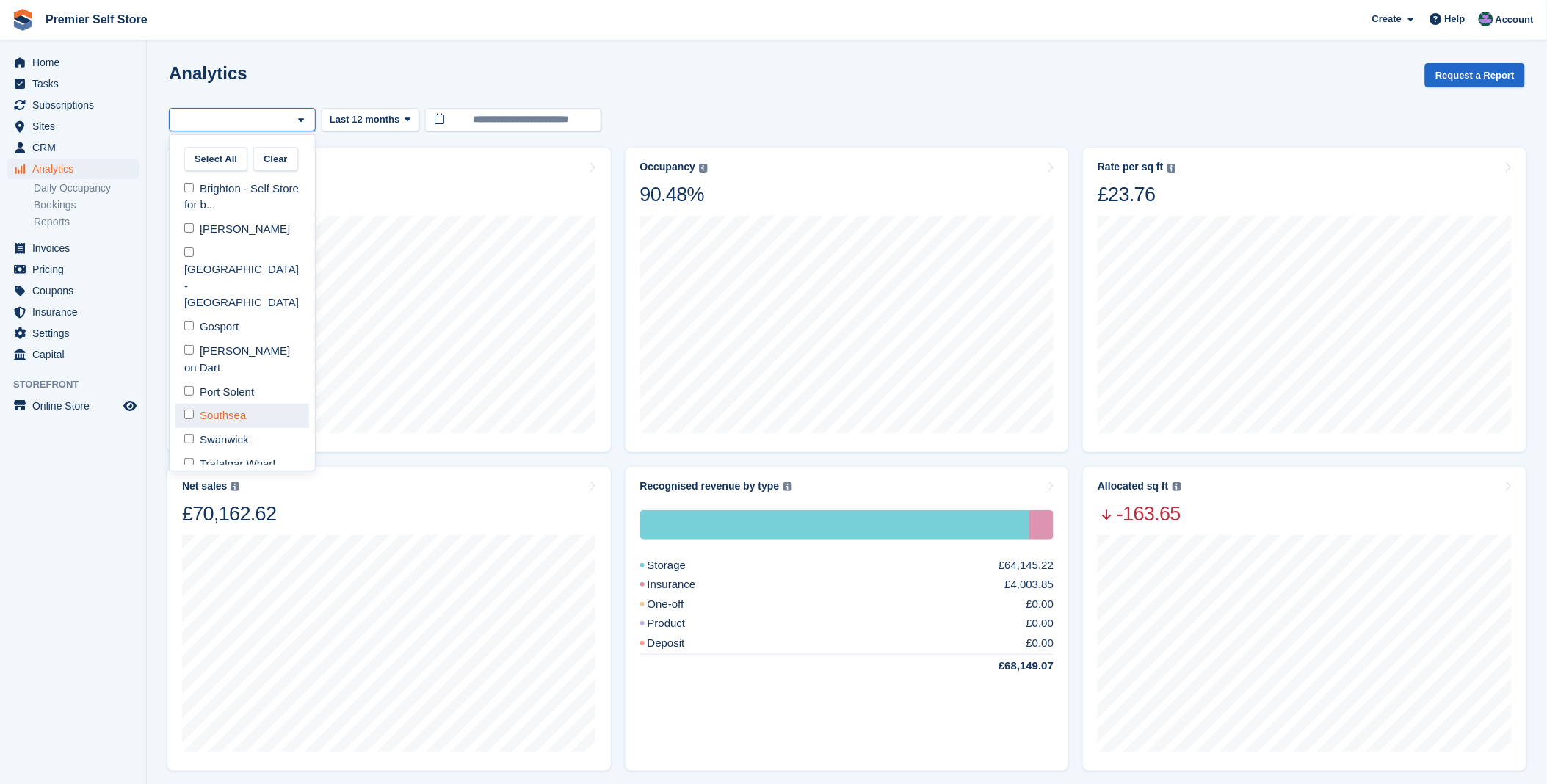
select select "***"
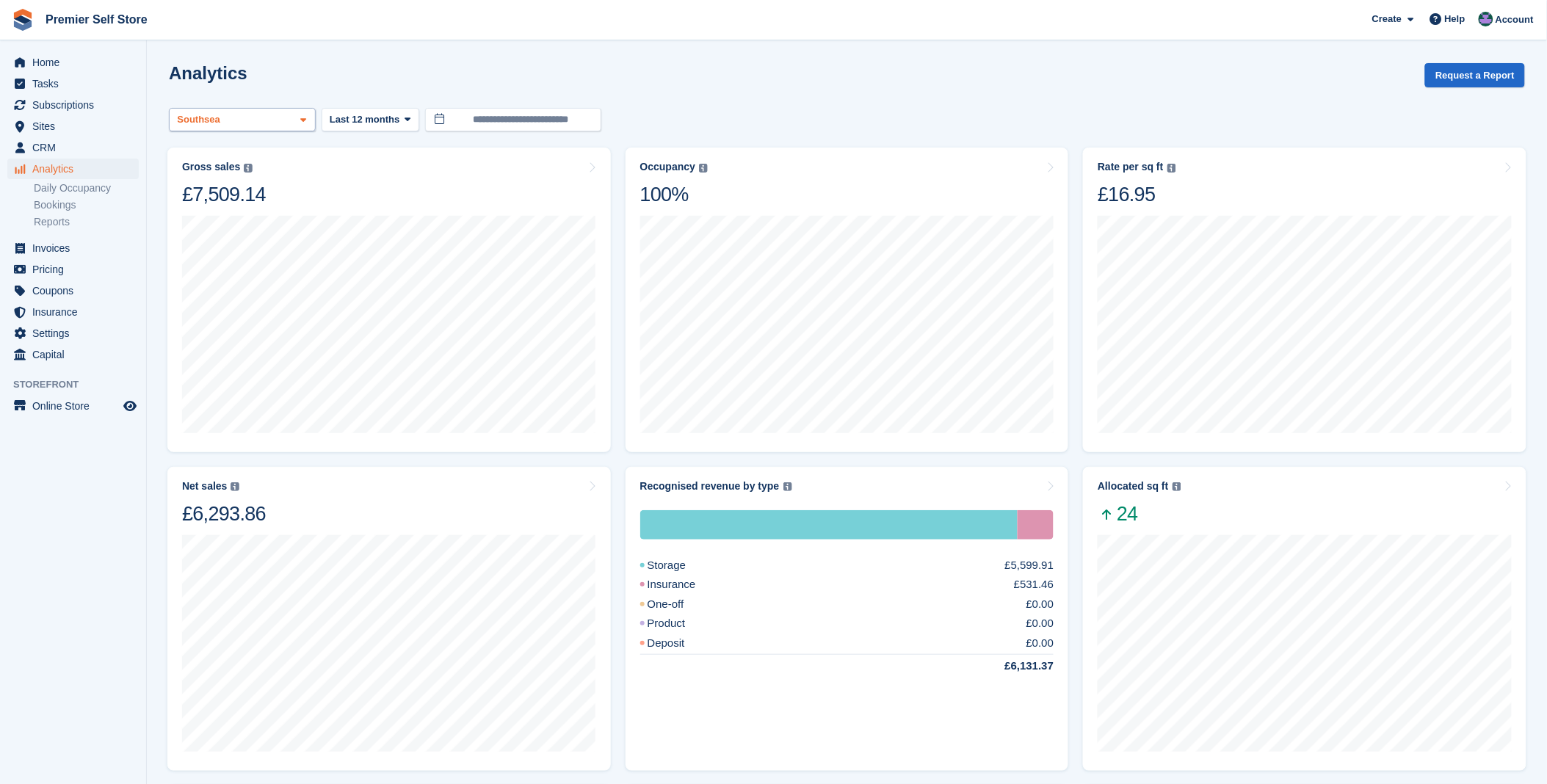
click at [303, 117] on icon at bounding box center [303, 120] width 6 height 10
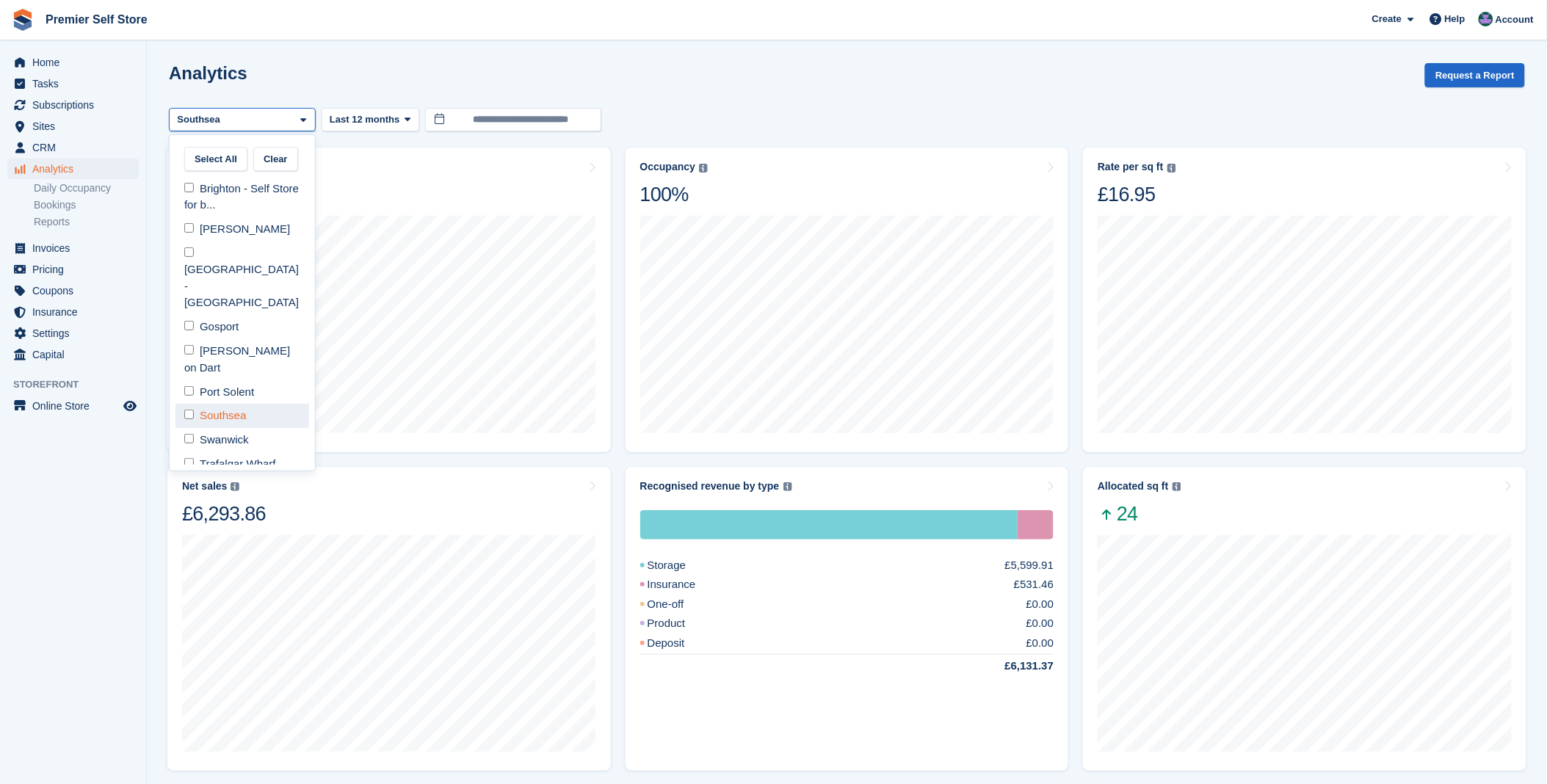
click at [186, 404] on div "Southsea" at bounding box center [242, 416] width 133 height 24
click at [185, 428] on div "Swanwick" at bounding box center [242, 440] width 133 height 24
select select "***"
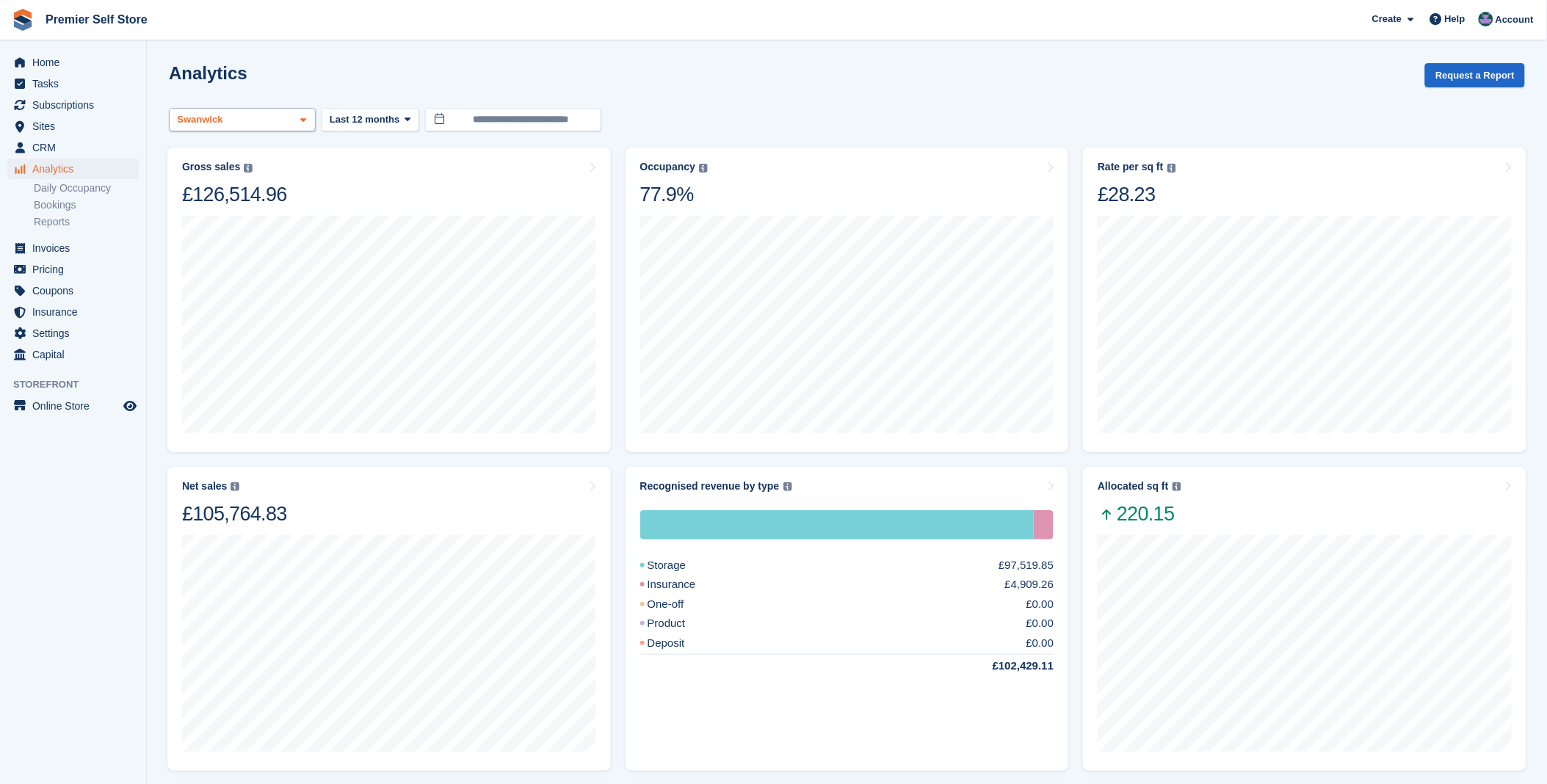
click at [303, 121] on icon at bounding box center [303, 120] width 6 height 10
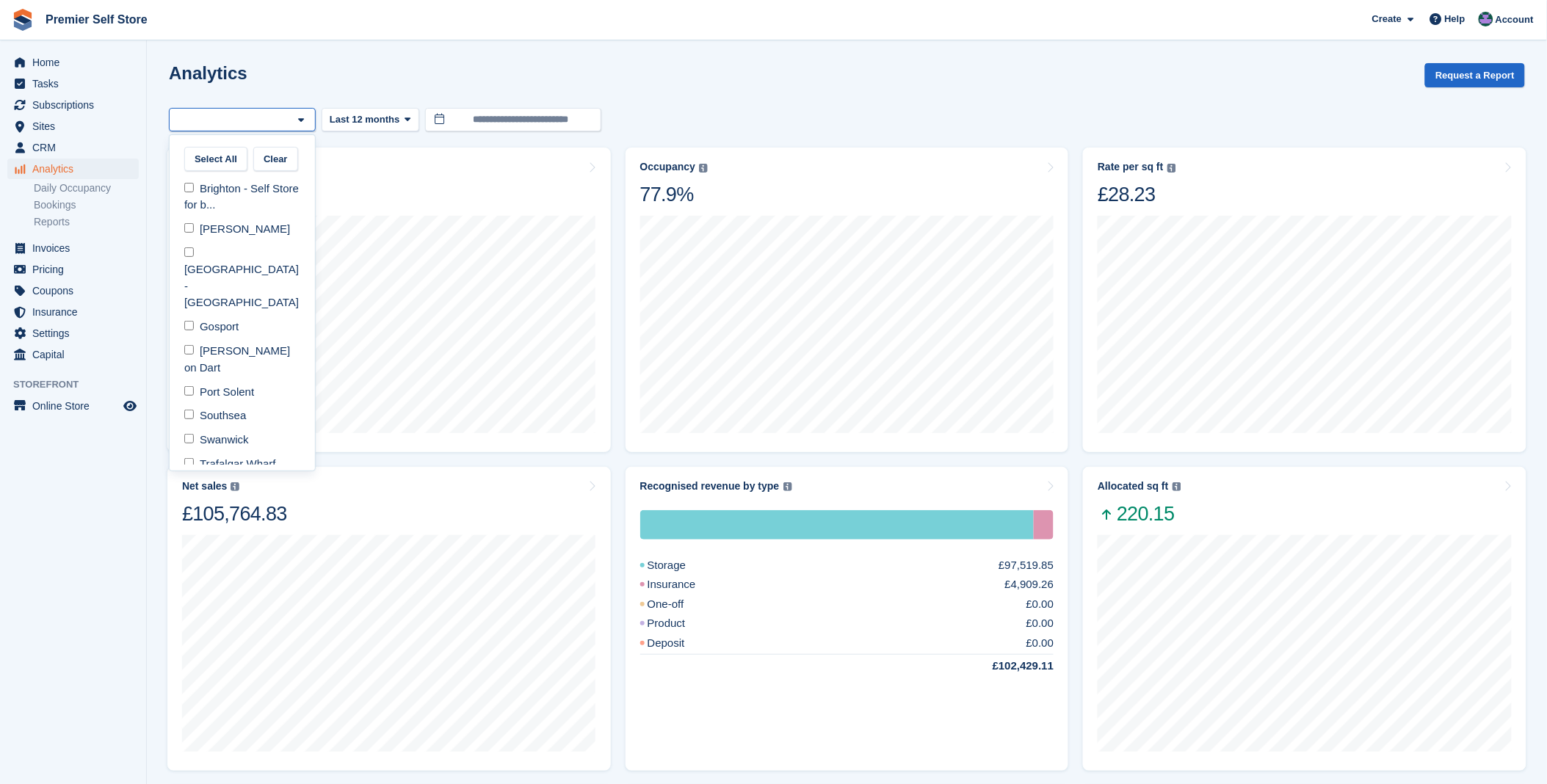
select select "****"
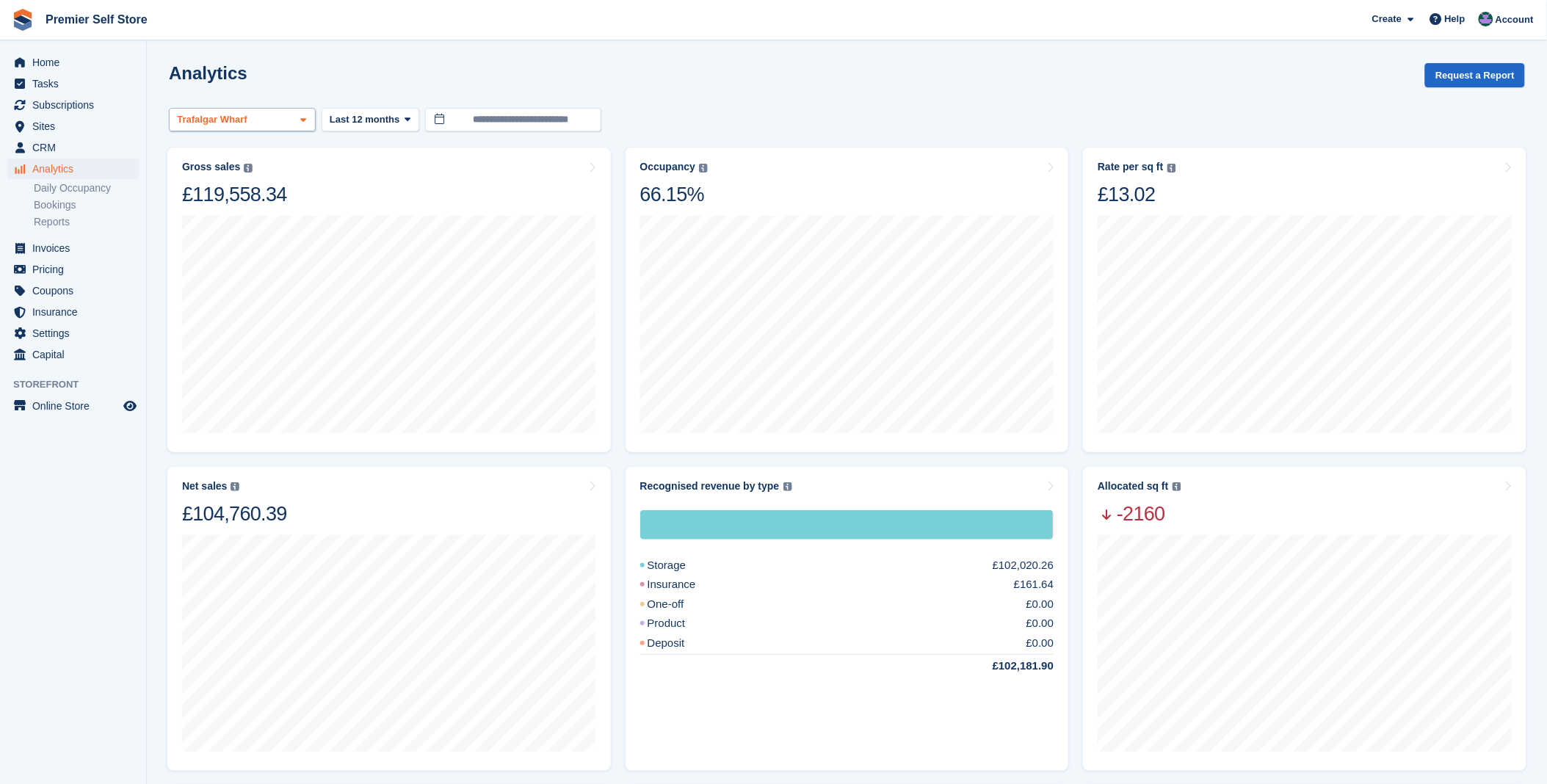
click at [268, 118] on div "Trafalgar Wharf" at bounding box center [242, 120] width 147 height 24
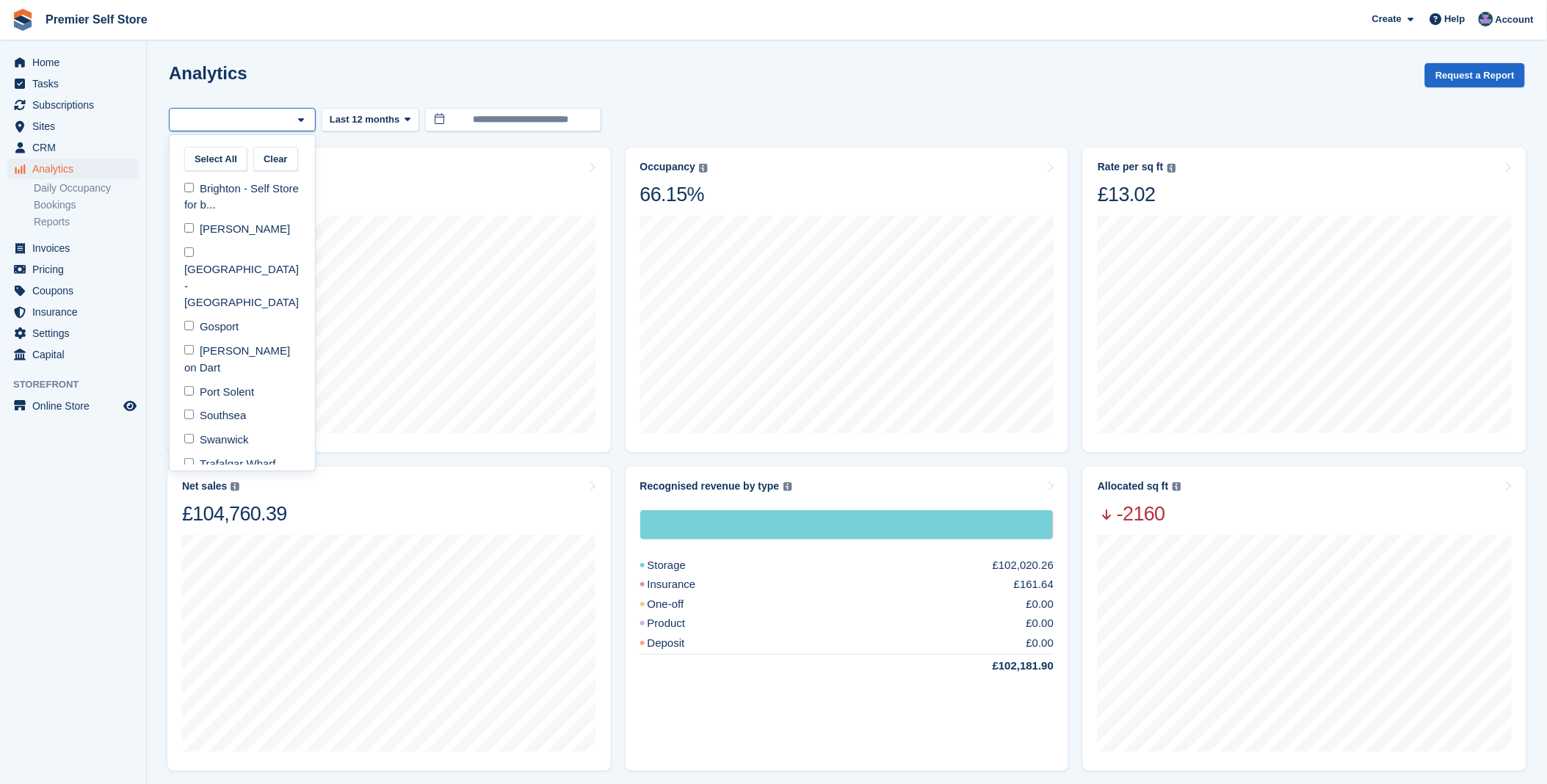
select select "****"
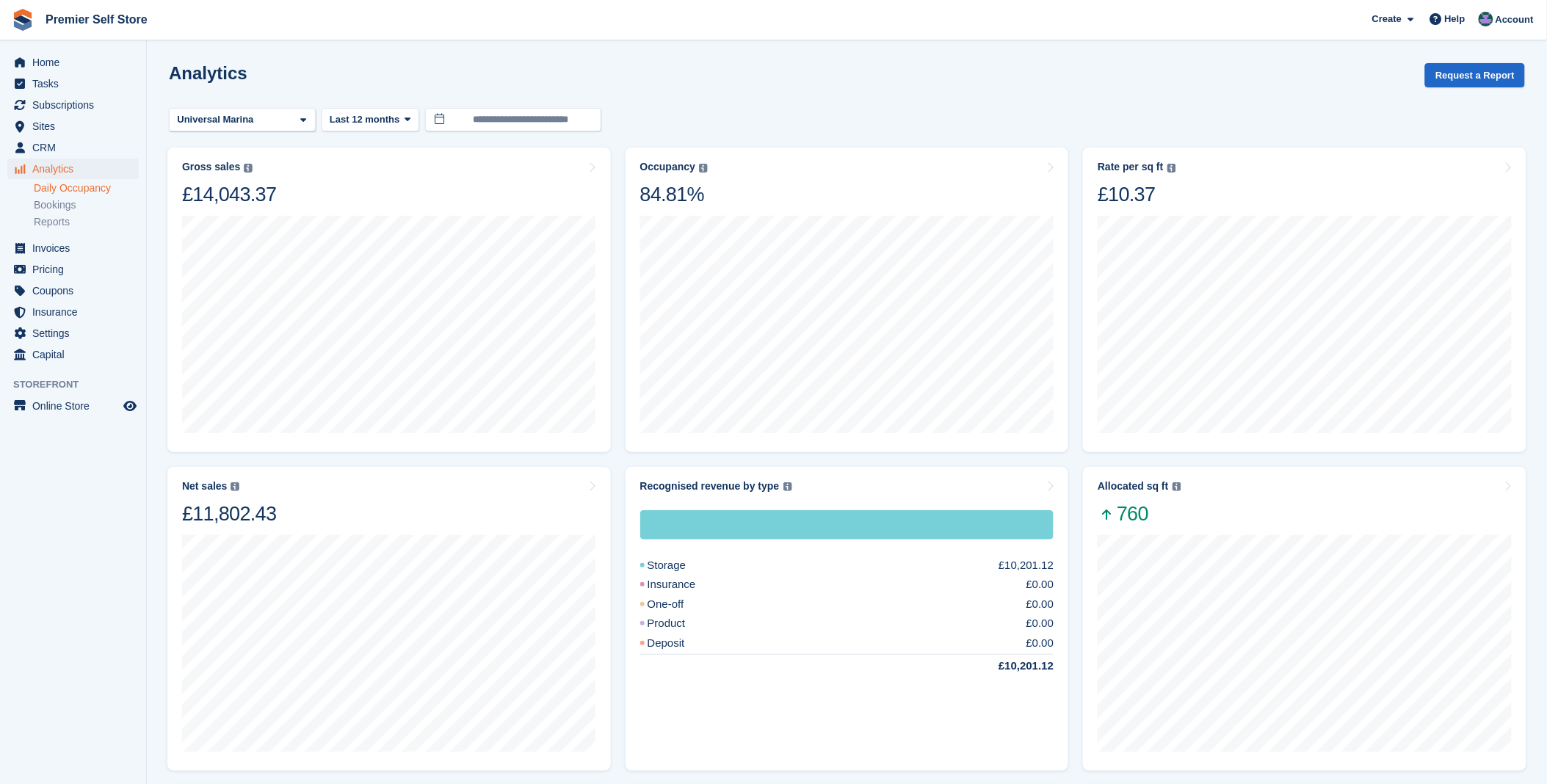
click at [40, 184] on link "Daily Occupancy" at bounding box center [85, 188] width 105 height 14
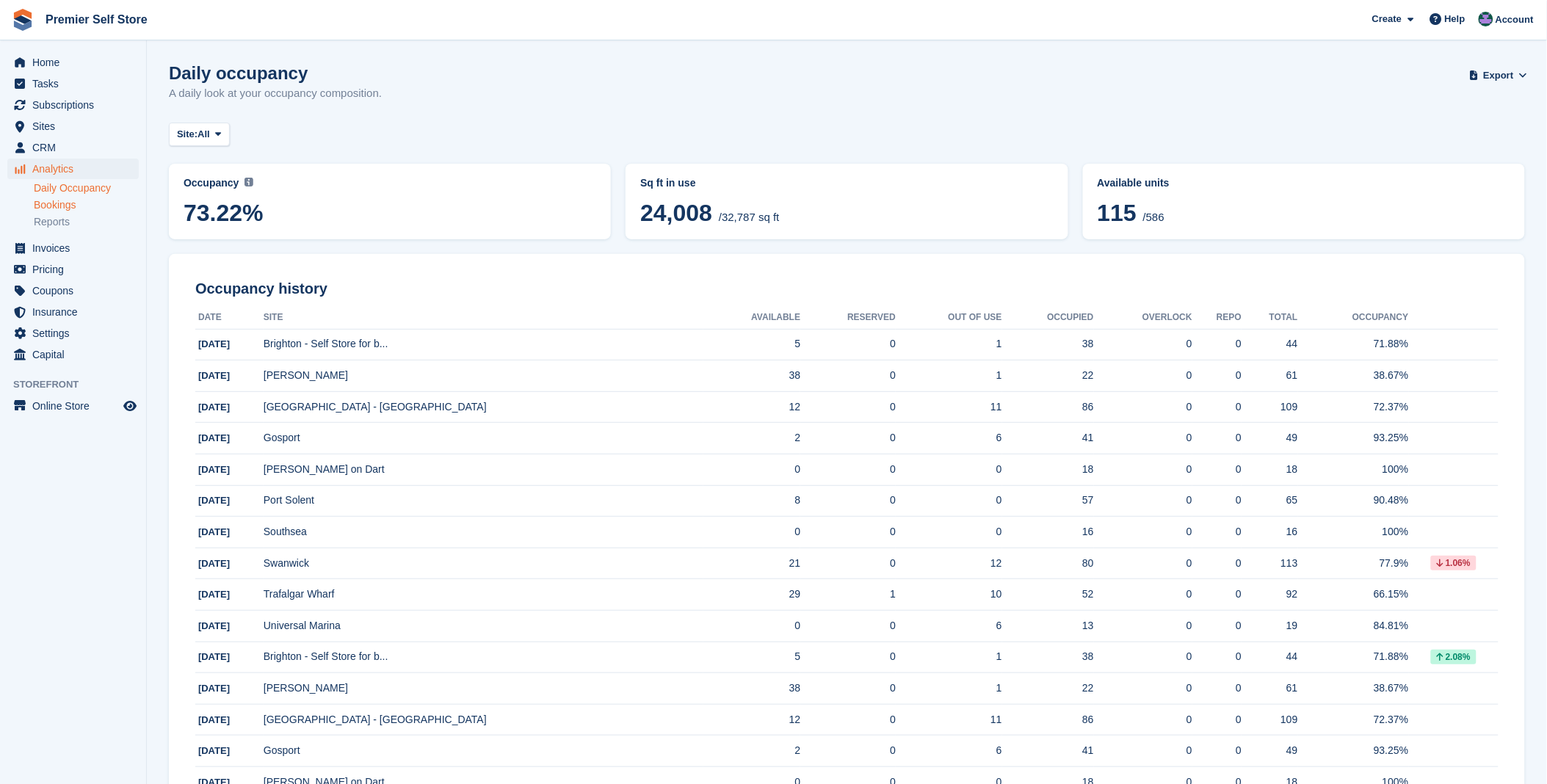
click at [51, 201] on link "Bookings" at bounding box center [85, 204] width 105 height 14
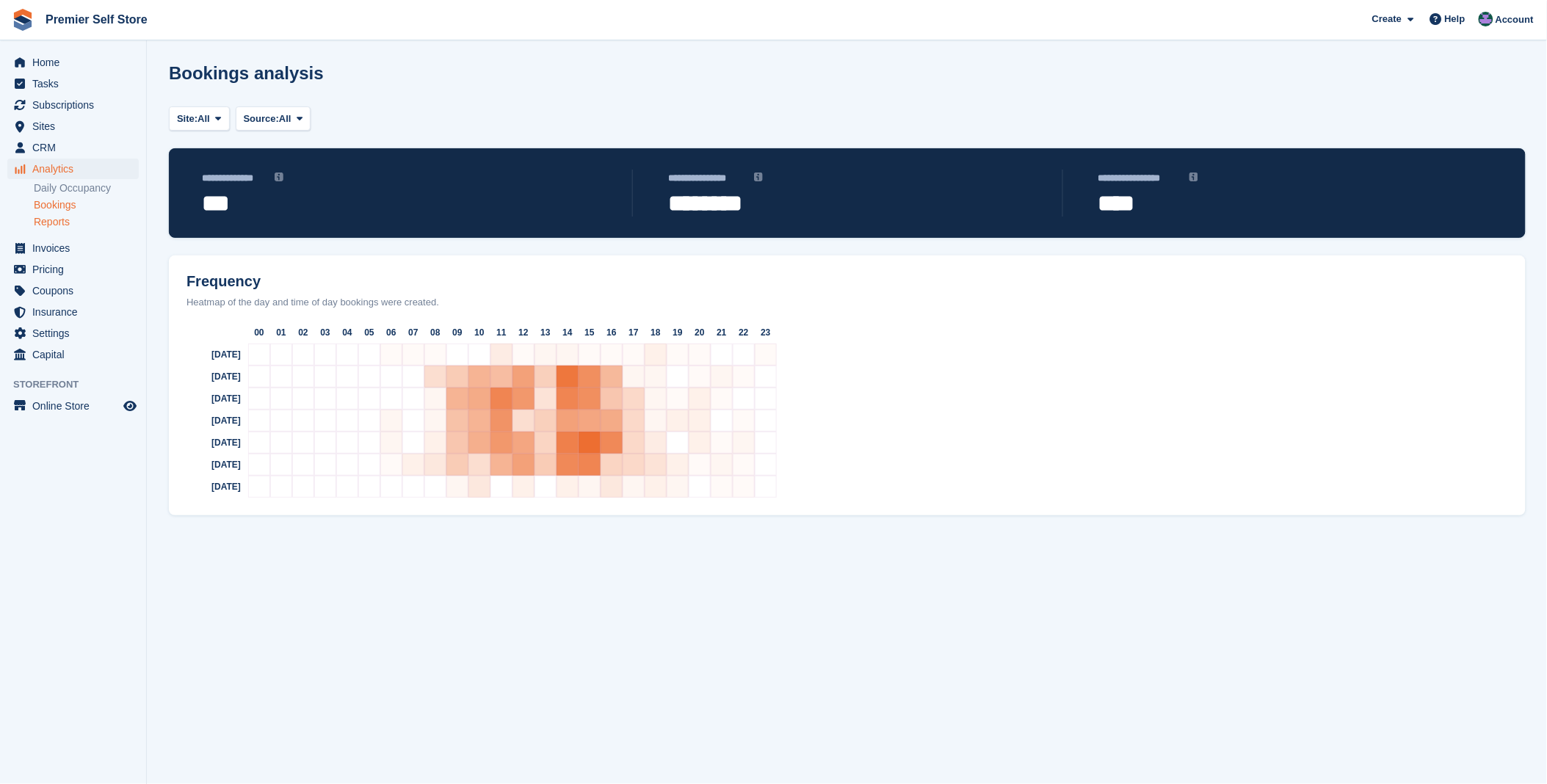
click at [54, 220] on link "Reports" at bounding box center [85, 221] width 105 height 14
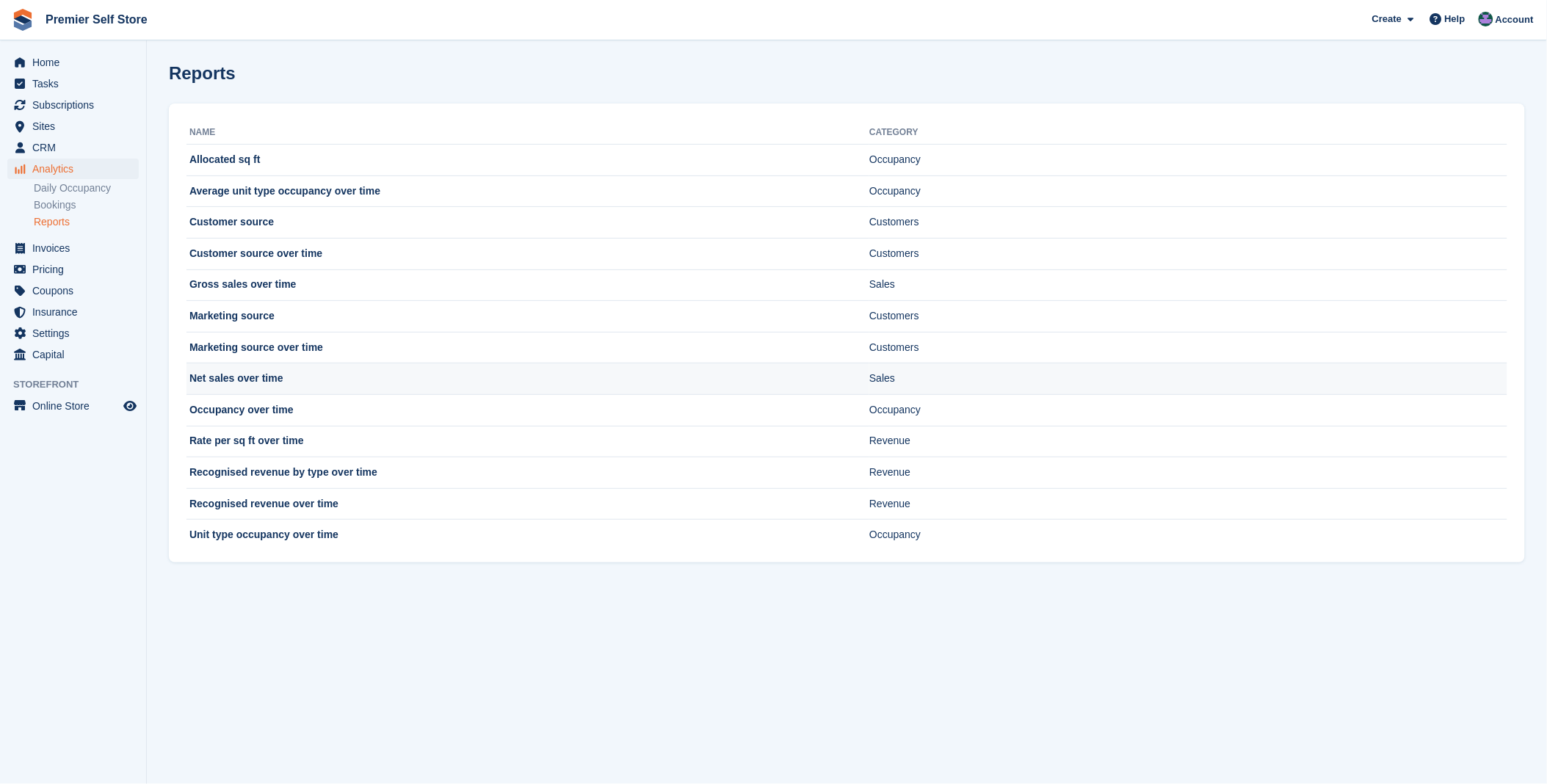
click at [212, 375] on td "Net sales over time" at bounding box center [527, 379] width 683 height 32
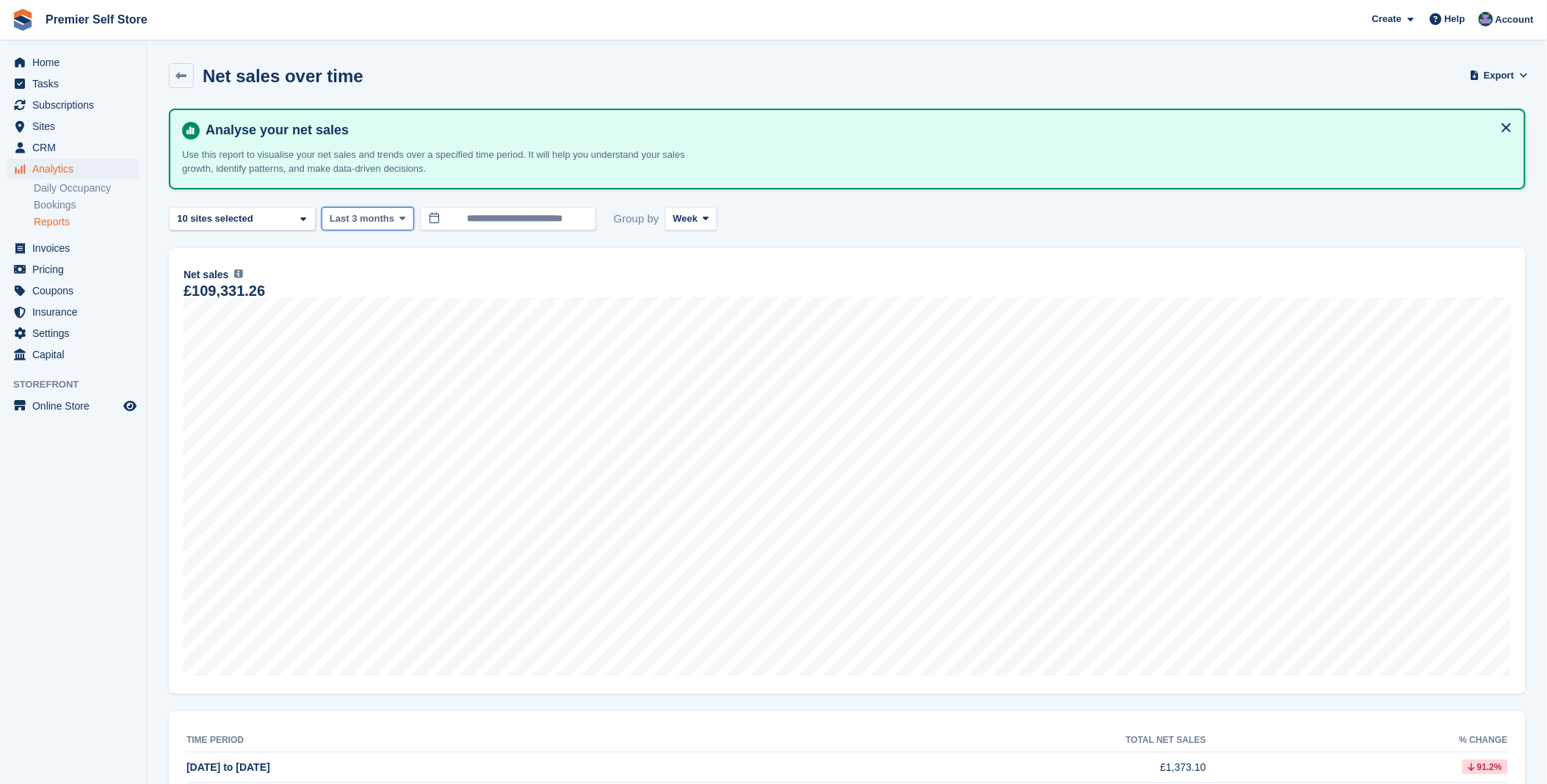
click at [371, 216] on span "Last 3 months" at bounding box center [362, 219] width 65 height 14
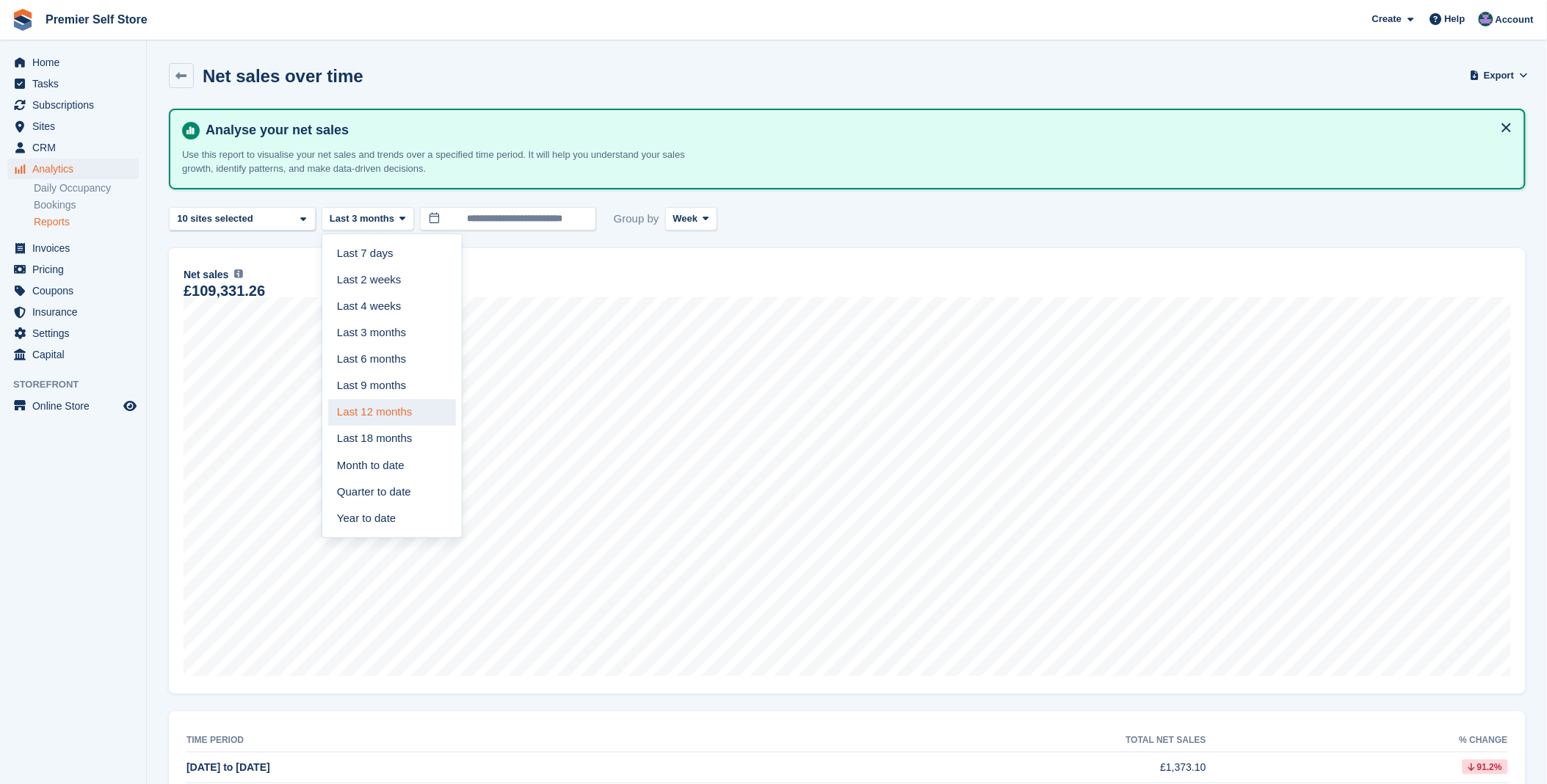
click at [348, 413] on link "Last 12 months" at bounding box center [392, 412] width 128 height 26
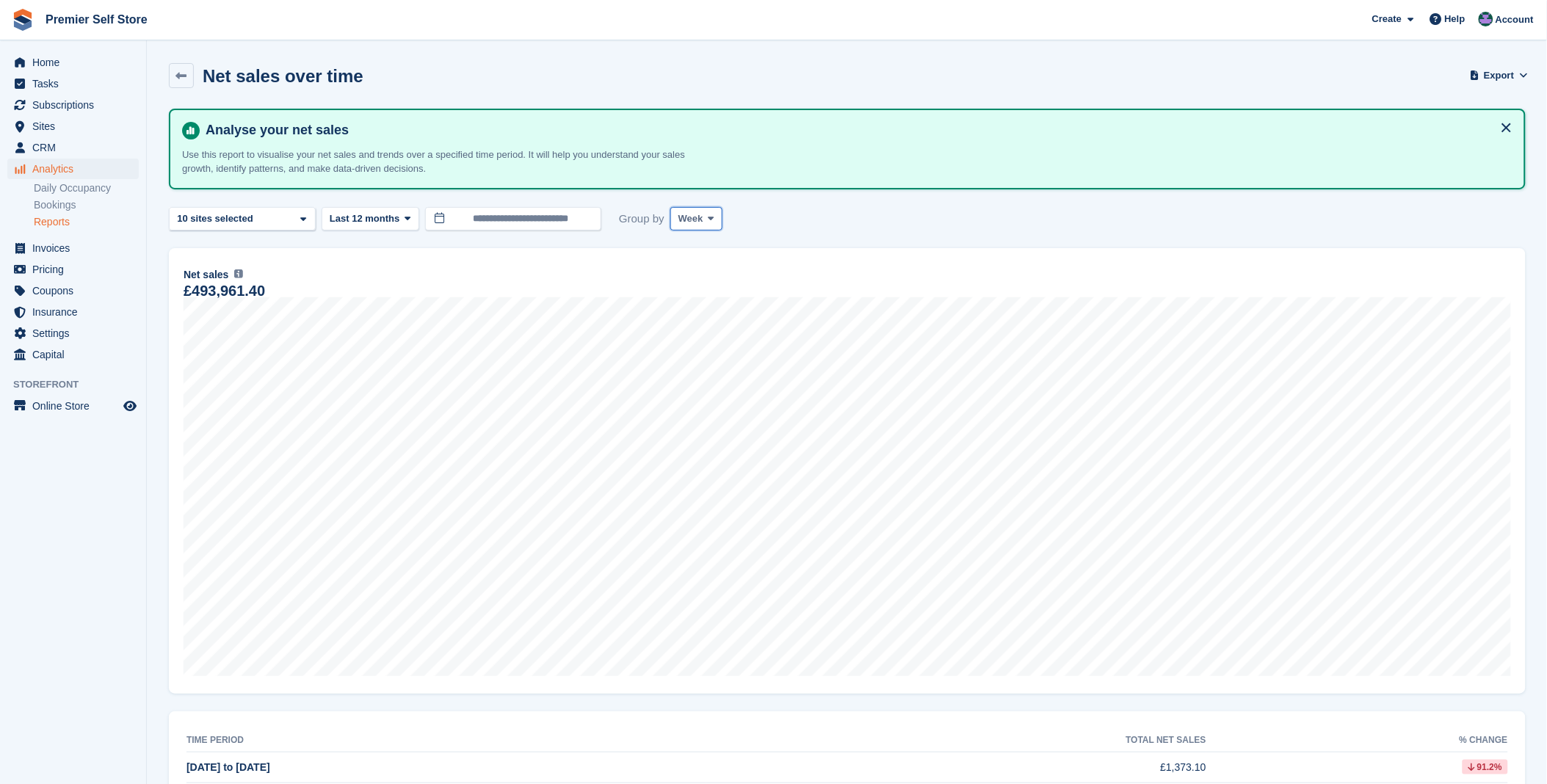
click at [687, 215] on span "Week" at bounding box center [690, 219] width 25 height 14
click at [686, 299] on link "Month" at bounding box center [740, 306] width 128 height 26
click at [304, 210] on div "Brighton - Self Store for b... 2 sites selected 3 sites selected 4 sites select…" at bounding box center [242, 219] width 147 height 24
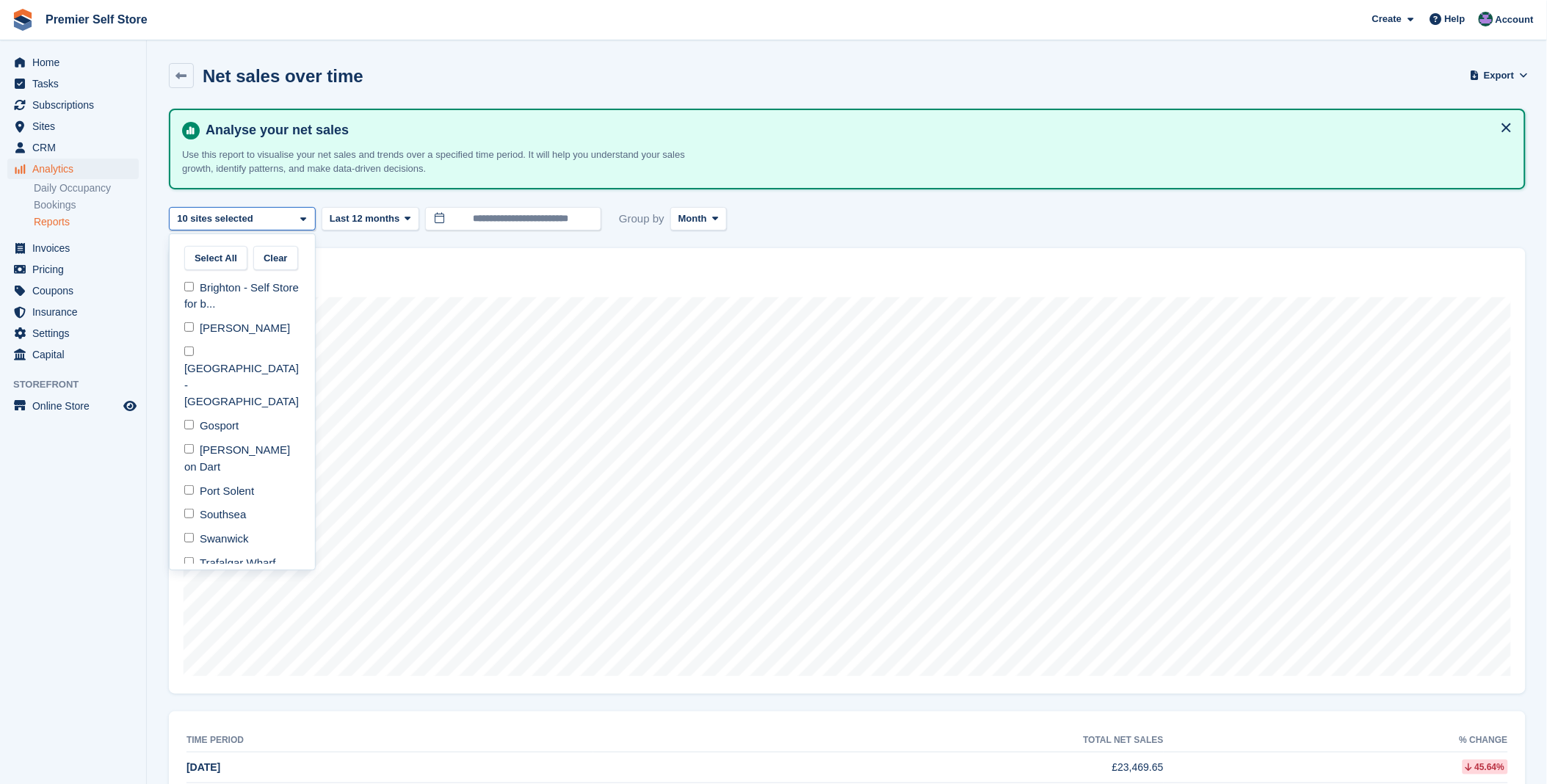
click at [304, 210] on div "Brighton - Self Store for b... 2 sites selected 3 sites selected 4 sites select…" at bounding box center [242, 219] width 147 height 24
click at [306, 217] on span at bounding box center [303, 219] width 12 height 12
click at [207, 252] on button "Select All" at bounding box center [216, 258] width 63 height 24
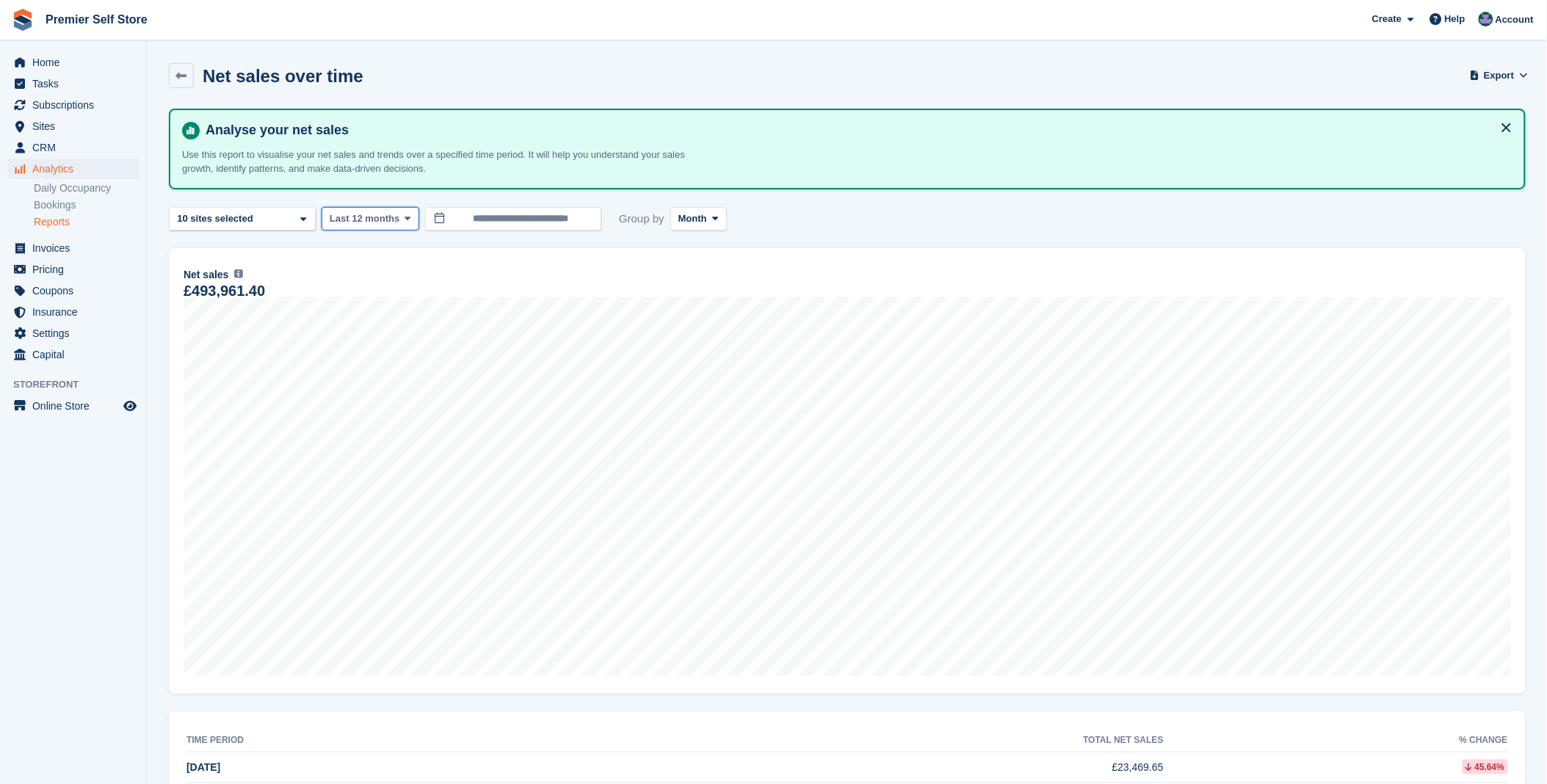
click at [382, 214] on span "Last 12 months" at bounding box center [364, 219] width 69 height 14
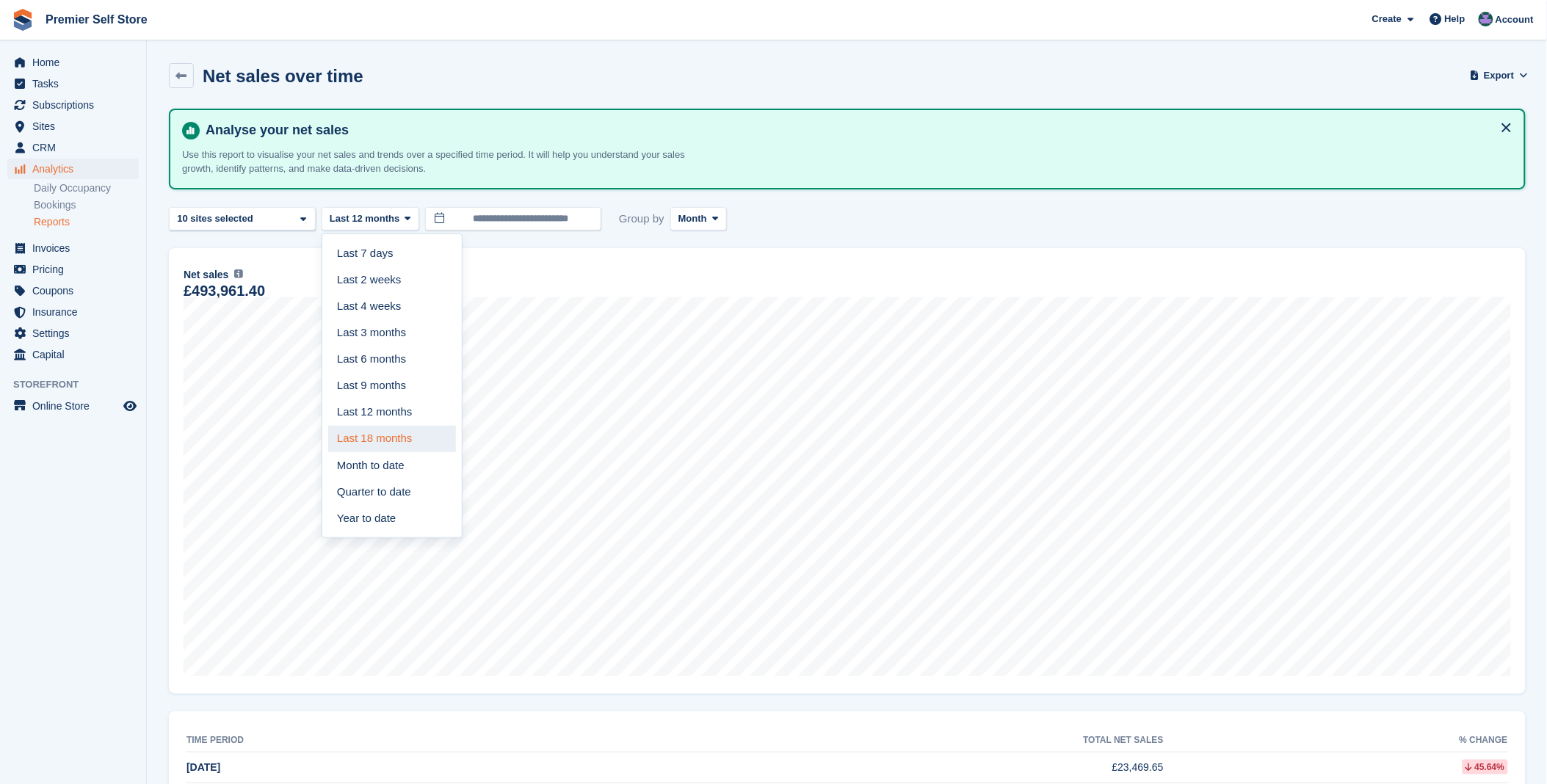
click at [367, 438] on link "Last 18 months" at bounding box center [392, 438] width 128 height 26
